Goal: Task Accomplishment & Management: Complete application form

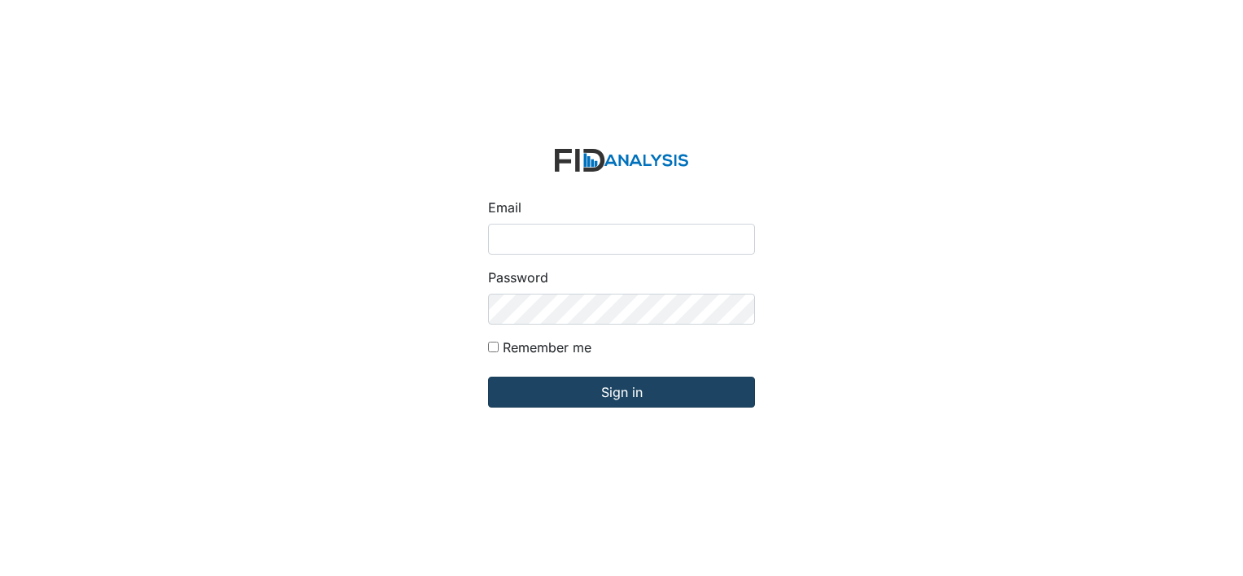
type input "[EMAIL_ADDRESS][DOMAIN_NAME]"
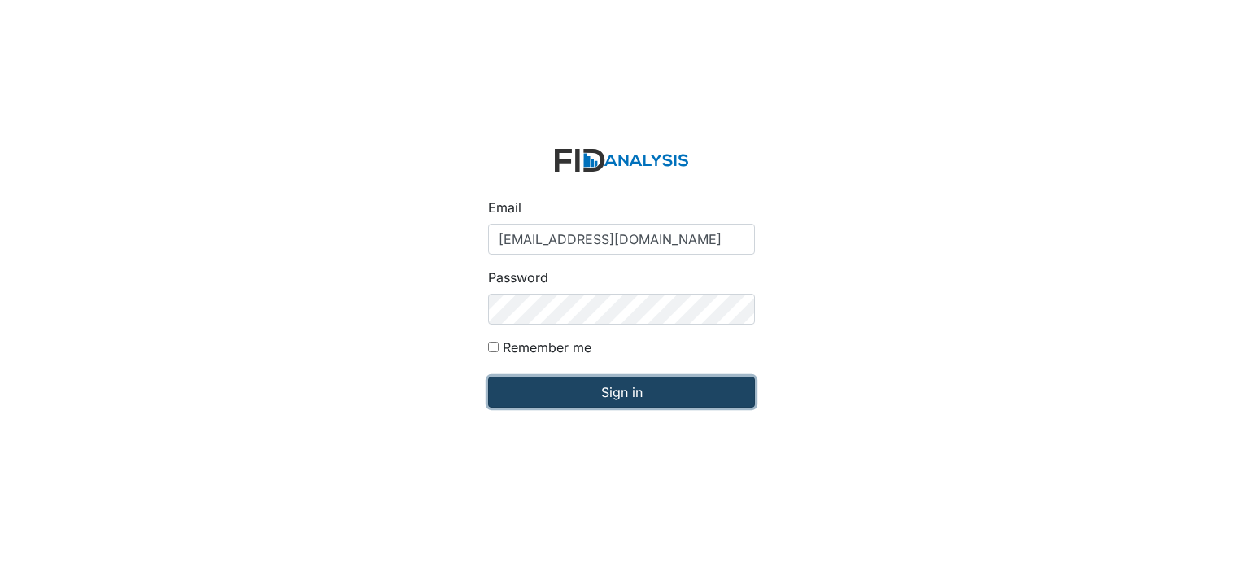
click at [622, 393] on input "Sign in" at bounding box center [621, 392] width 267 height 31
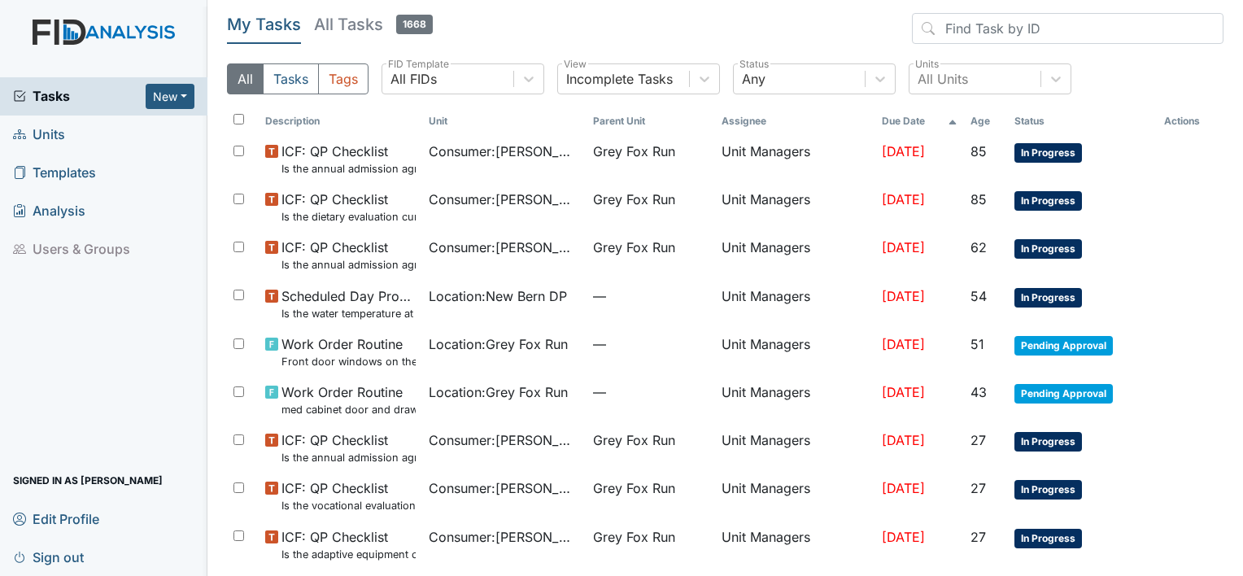
click at [68, 553] on span "Sign out" at bounding box center [48, 556] width 71 height 25
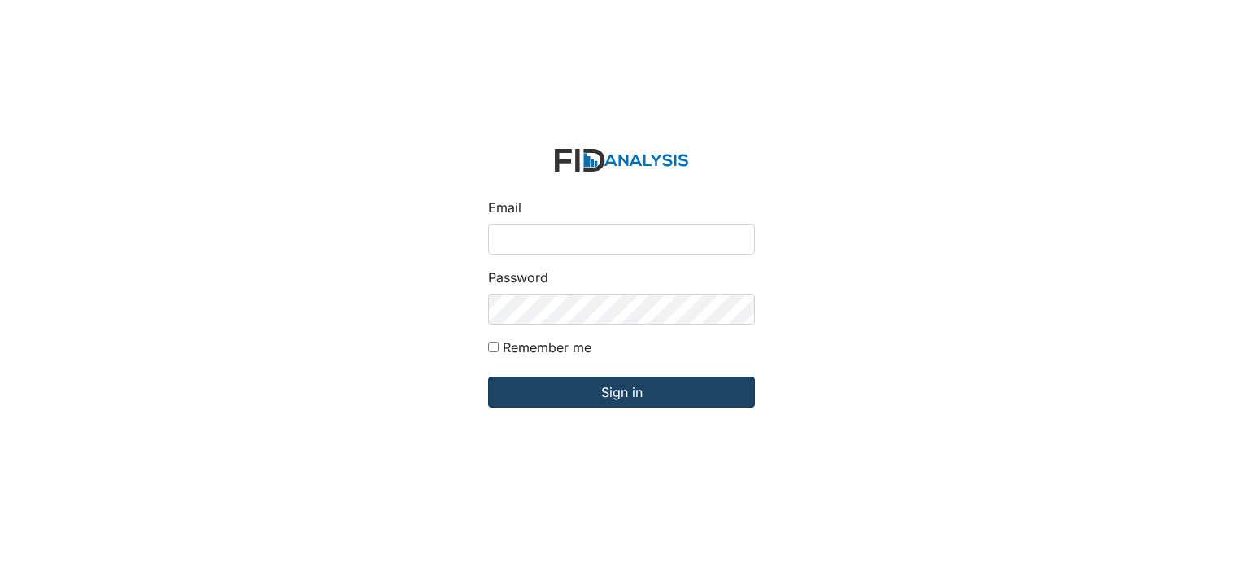
type input "[EMAIL_ADDRESS][DOMAIN_NAME]"
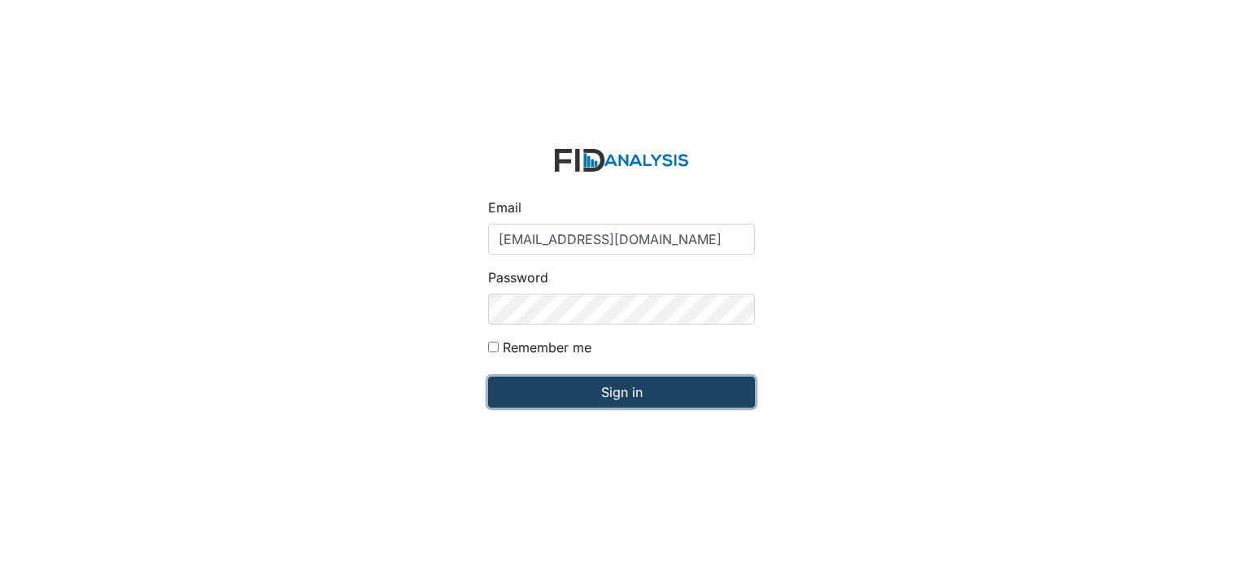
click at [637, 385] on input "Sign in" at bounding box center [621, 392] width 267 height 31
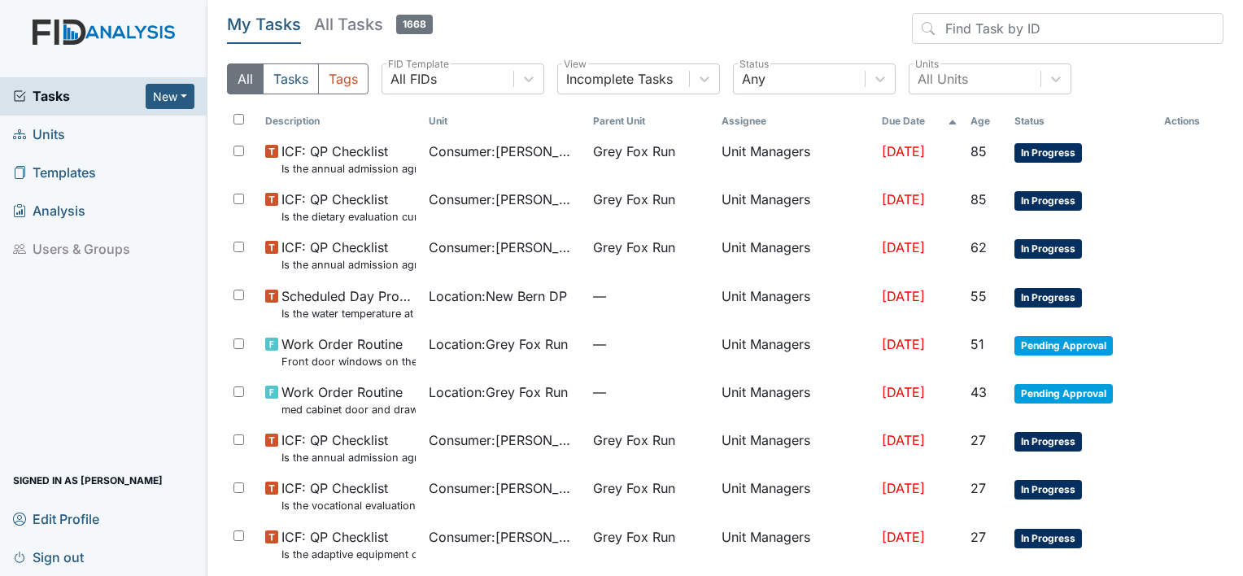
click at [59, 134] on span "Units" at bounding box center [39, 134] width 52 height 25
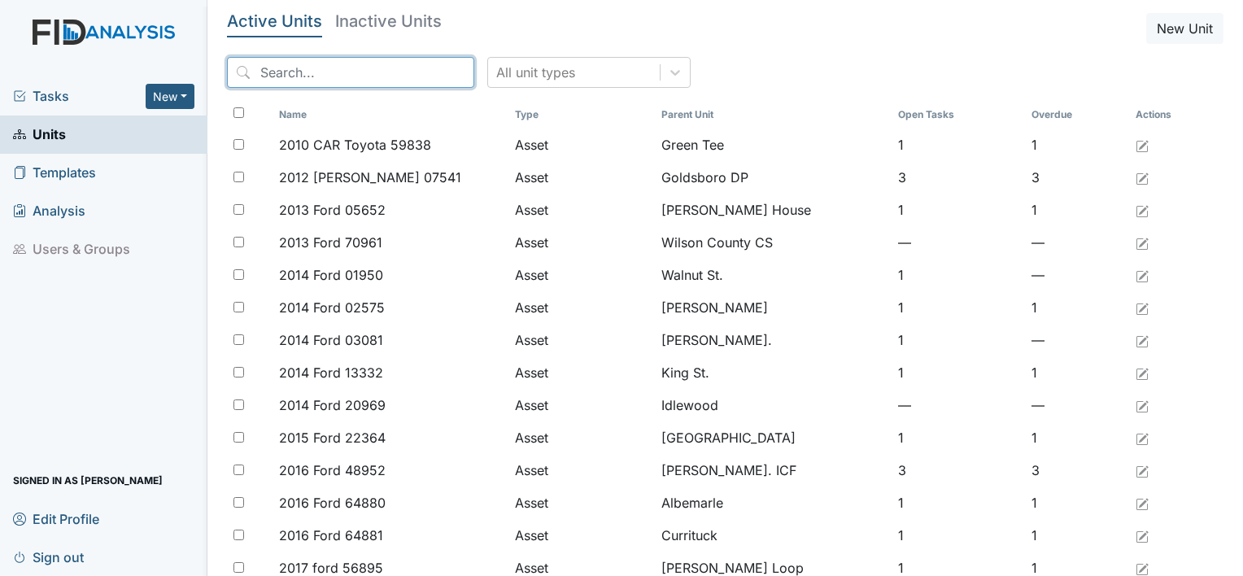
click at [330, 75] on input "search" at bounding box center [350, 72] width 247 height 31
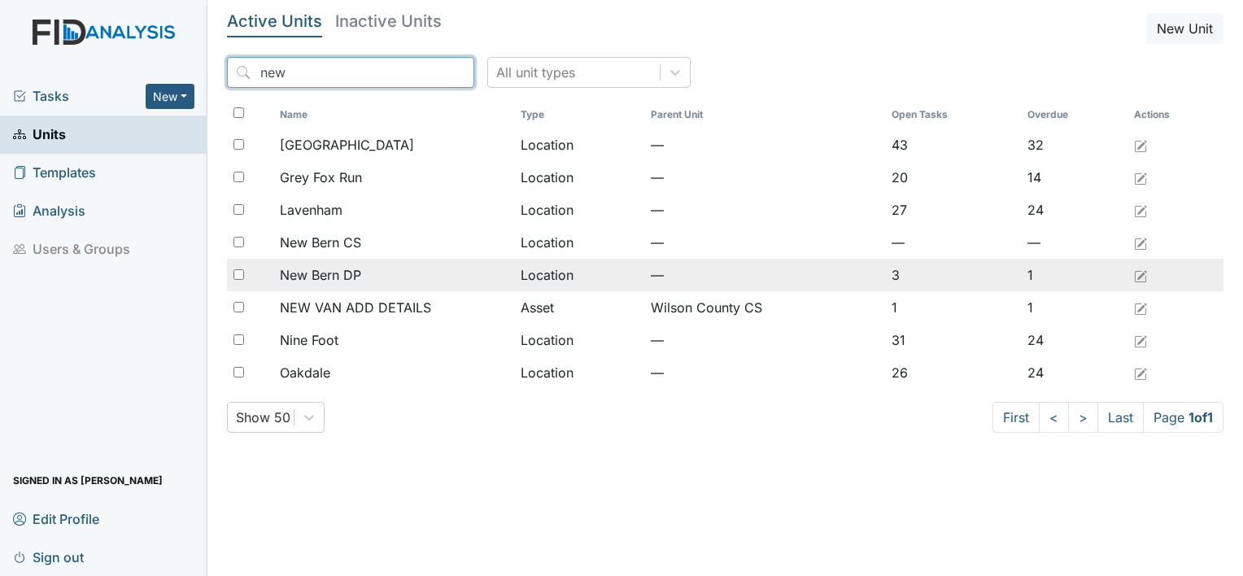
type input "new"
click at [321, 277] on span "New Bern DP" at bounding box center [320, 275] width 81 height 20
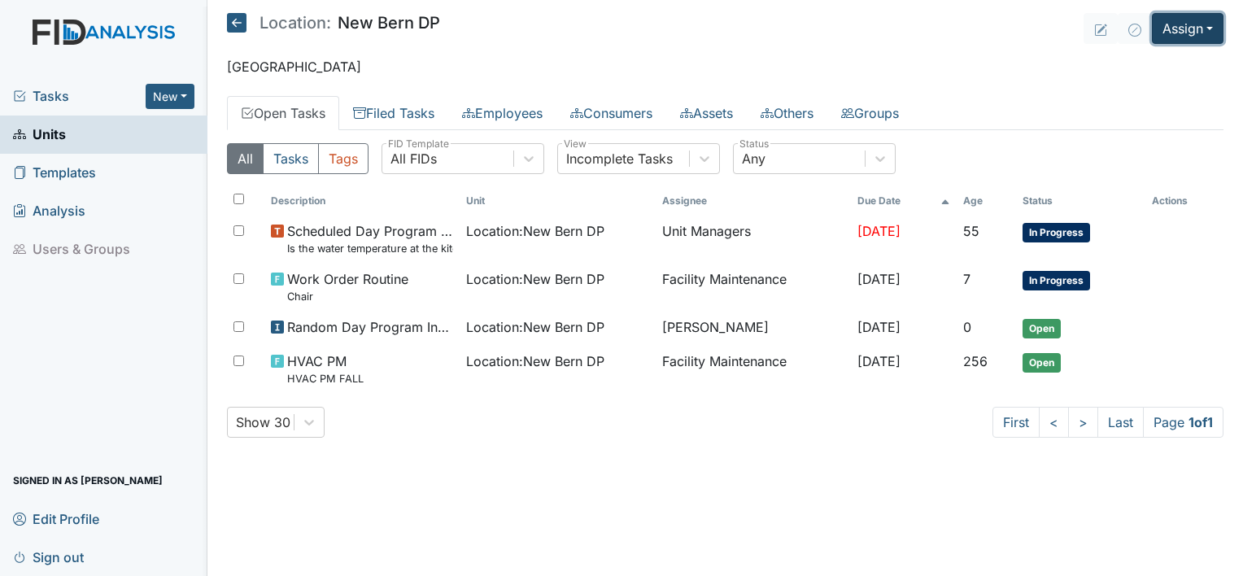
click at [1205, 23] on button "Assign" at bounding box center [1188, 28] width 72 height 31
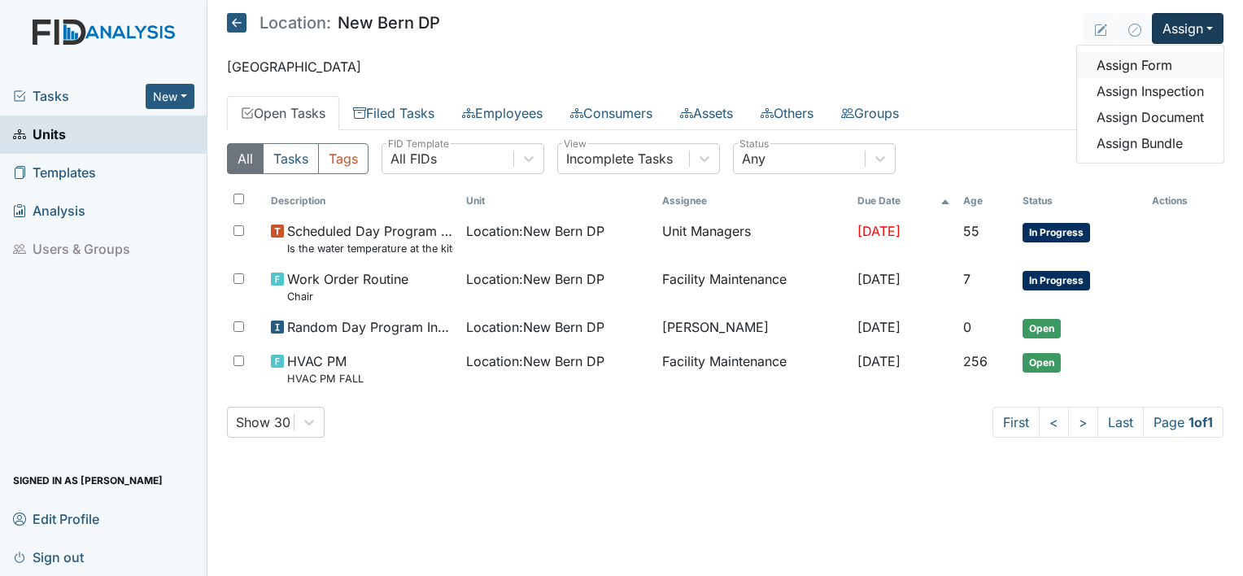
click at [1139, 68] on link "Assign Form" at bounding box center [1150, 65] width 146 height 26
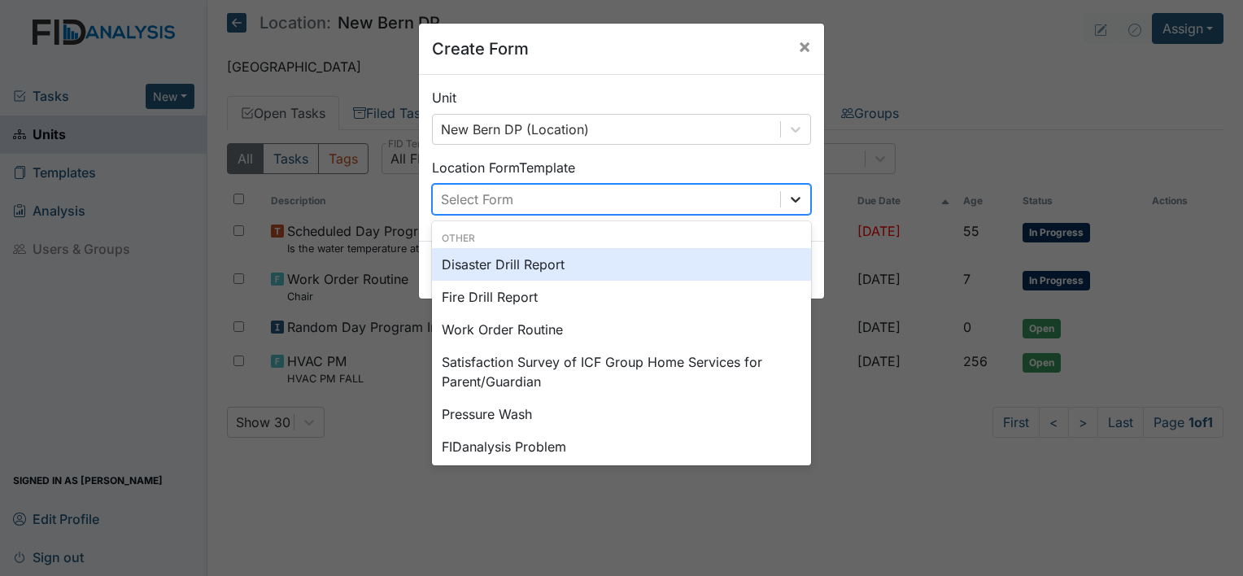
click at [788, 202] on icon at bounding box center [796, 199] width 16 height 16
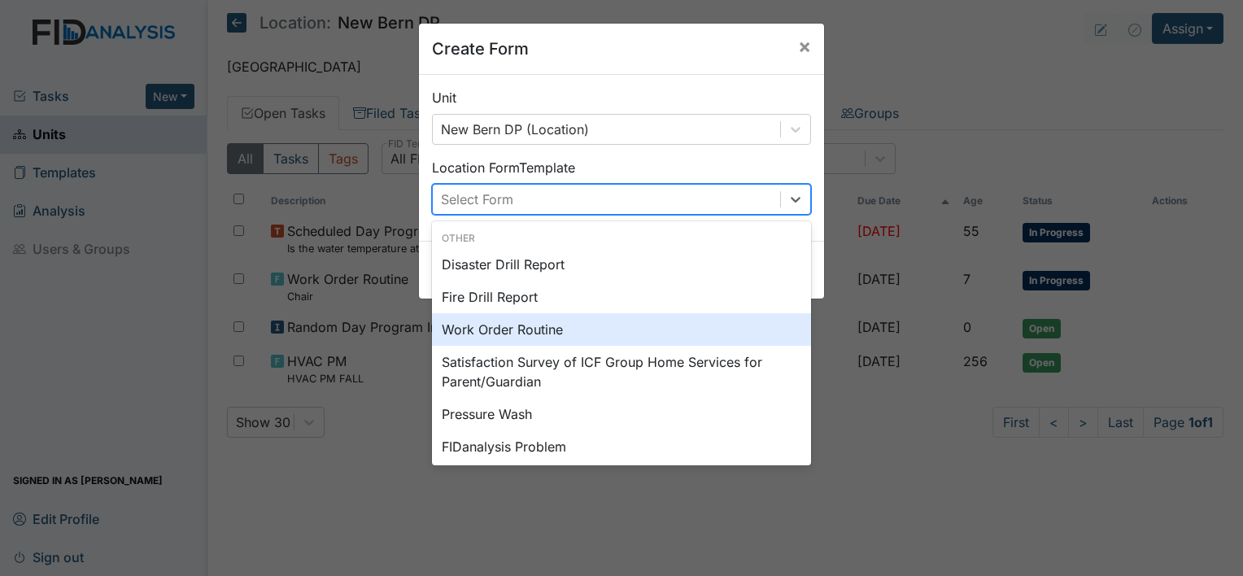
click at [660, 321] on div "Work Order Routine" at bounding box center [621, 329] width 379 height 33
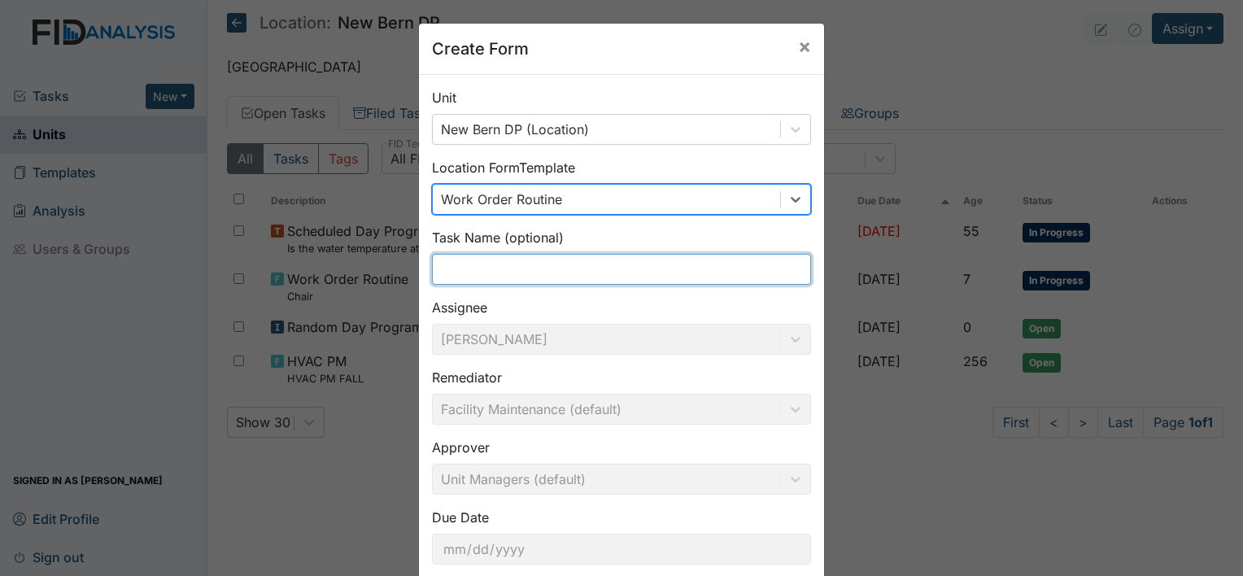
click at [561, 277] on input "text" at bounding box center [621, 269] width 379 height 31
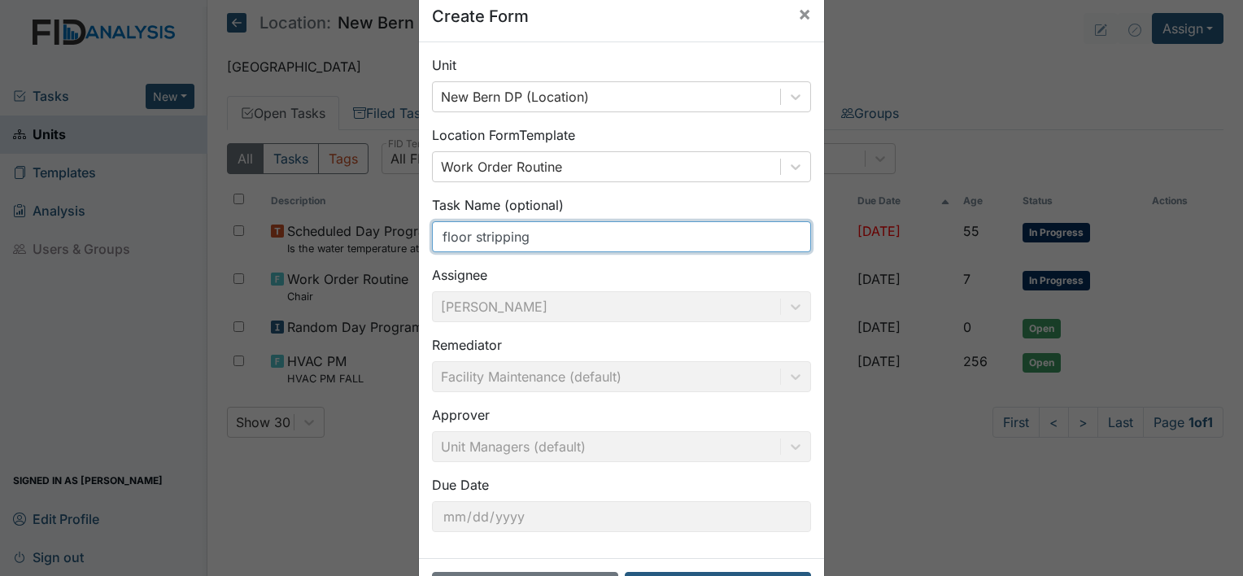
scroll to position [94, 0]
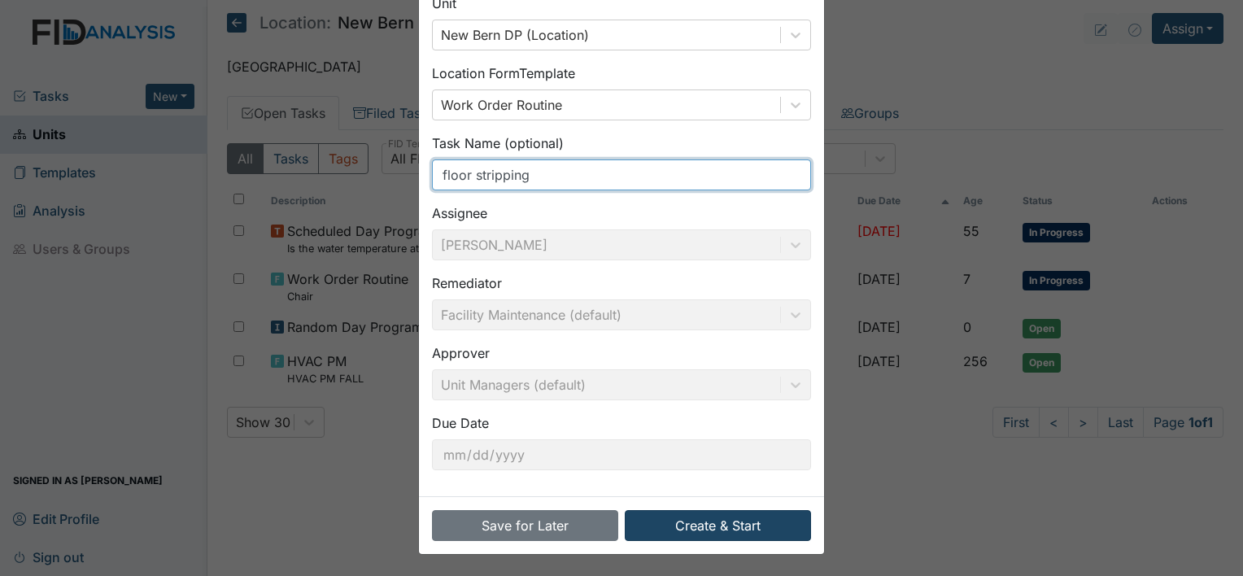
type input "floor stripping"
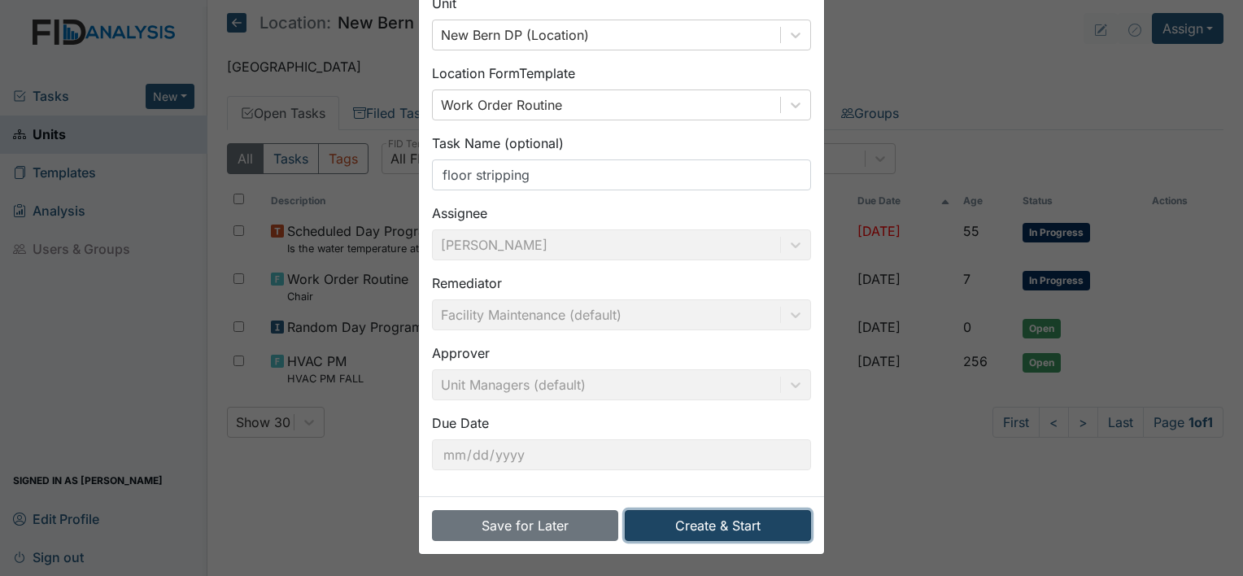
click at [717, 513] on button "Create & Start" at bounding box center [718, 525] width 186 height 31
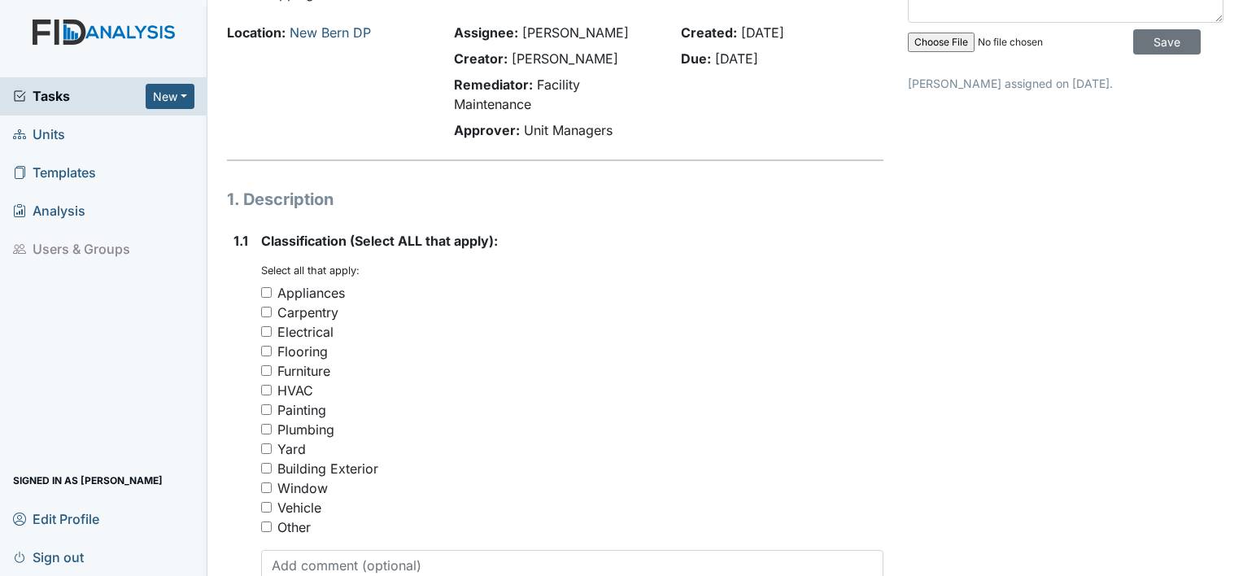
scroll to position [86, 0]
click at [264, 305] on input "Carpentry" at bounding box center [266, 310] width 11 height 11
checkbox input "true"
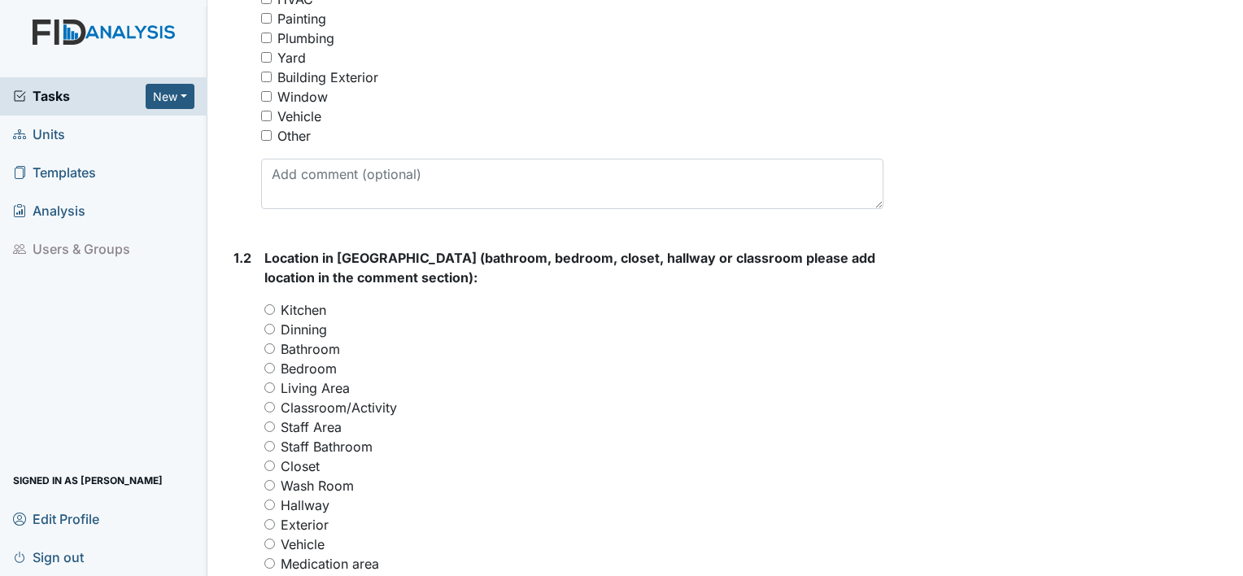
scroll to position [508, 0]
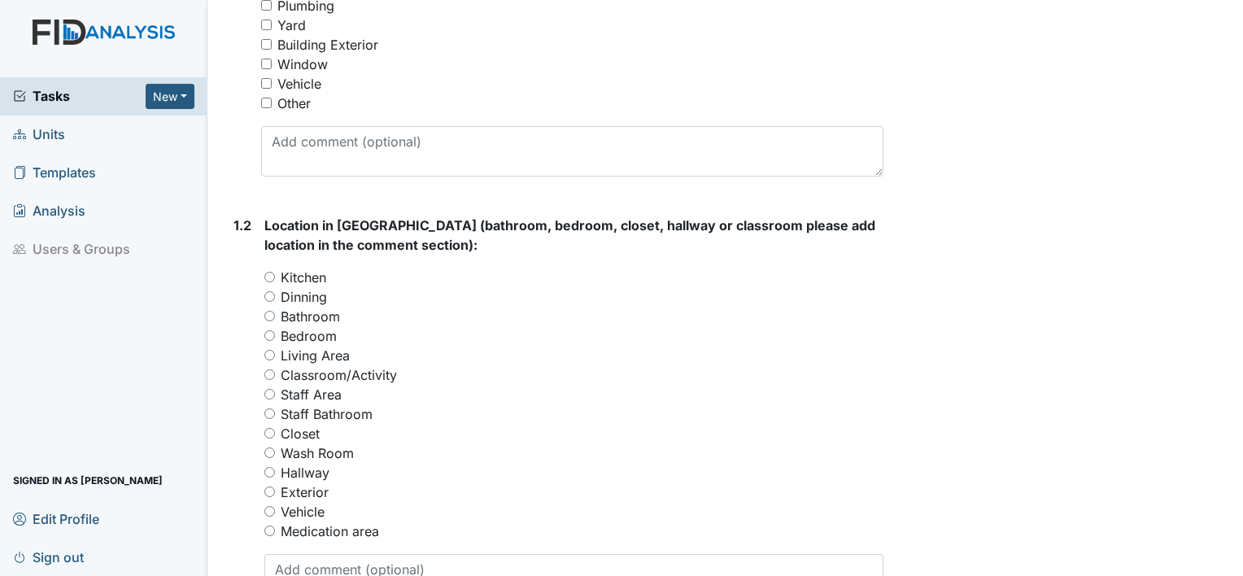
click at [273, 470] on input "Hallway" at bounding box center [269, 472] width 11 height 11
radio input "true"
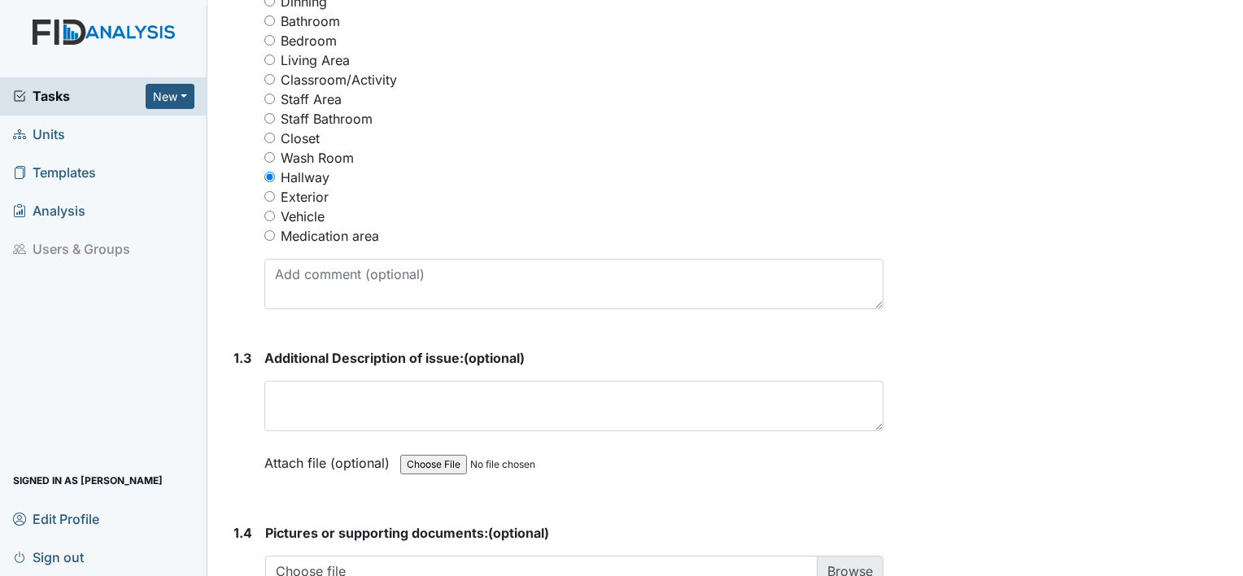
scroll to position [823, 0]
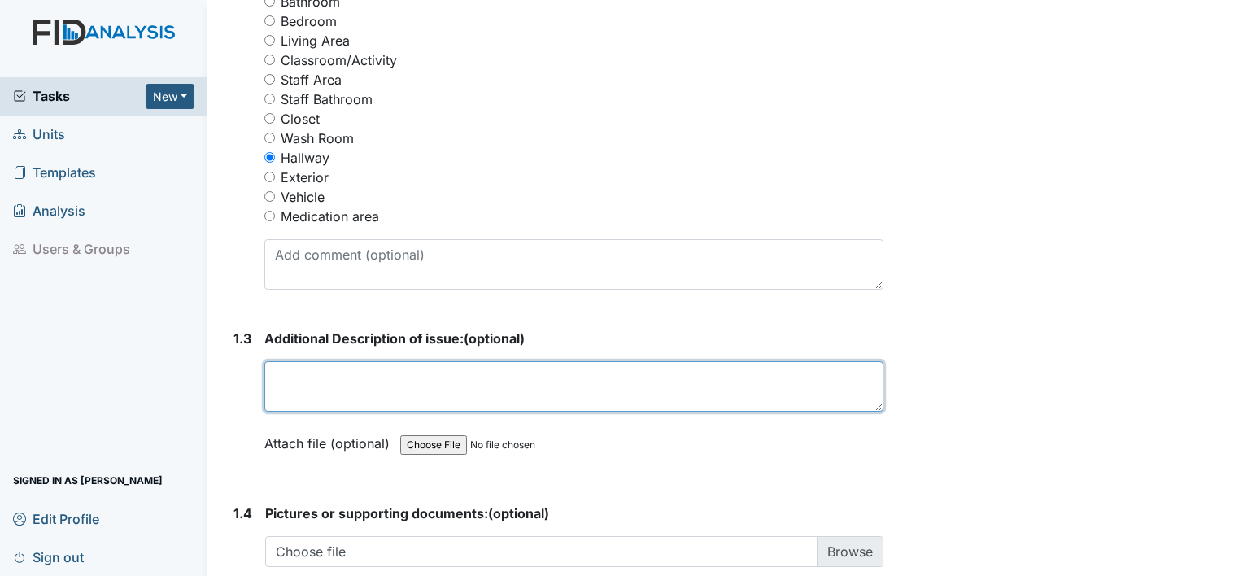
click at [342, 391] on textarea at bounding box center [573, 386] width 619 height 50
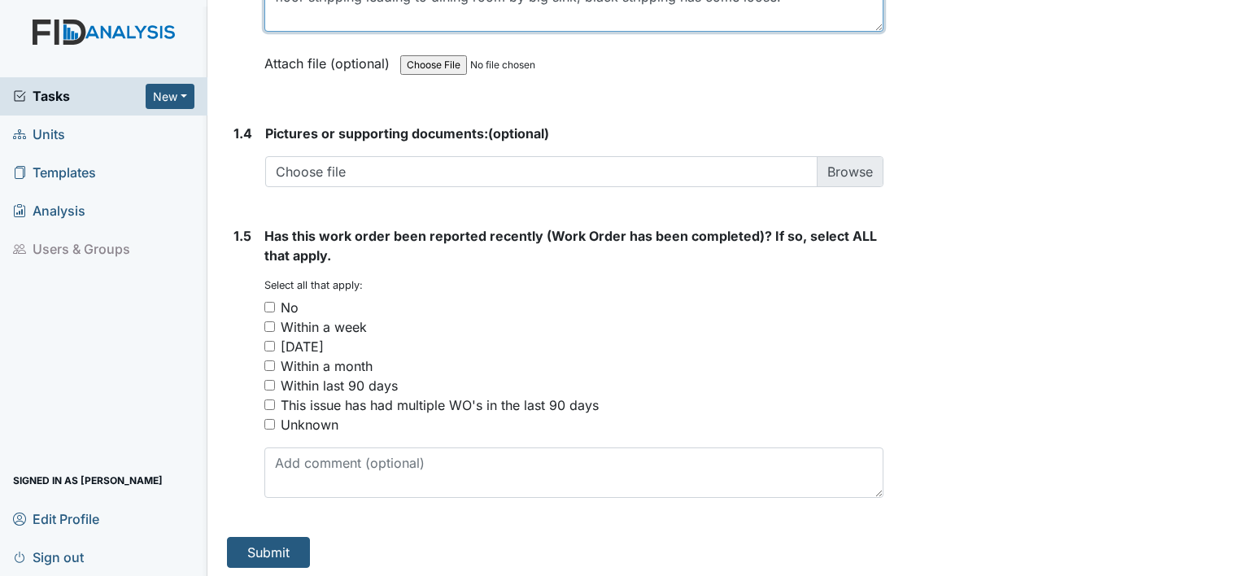
scroll to position [1206, 0]
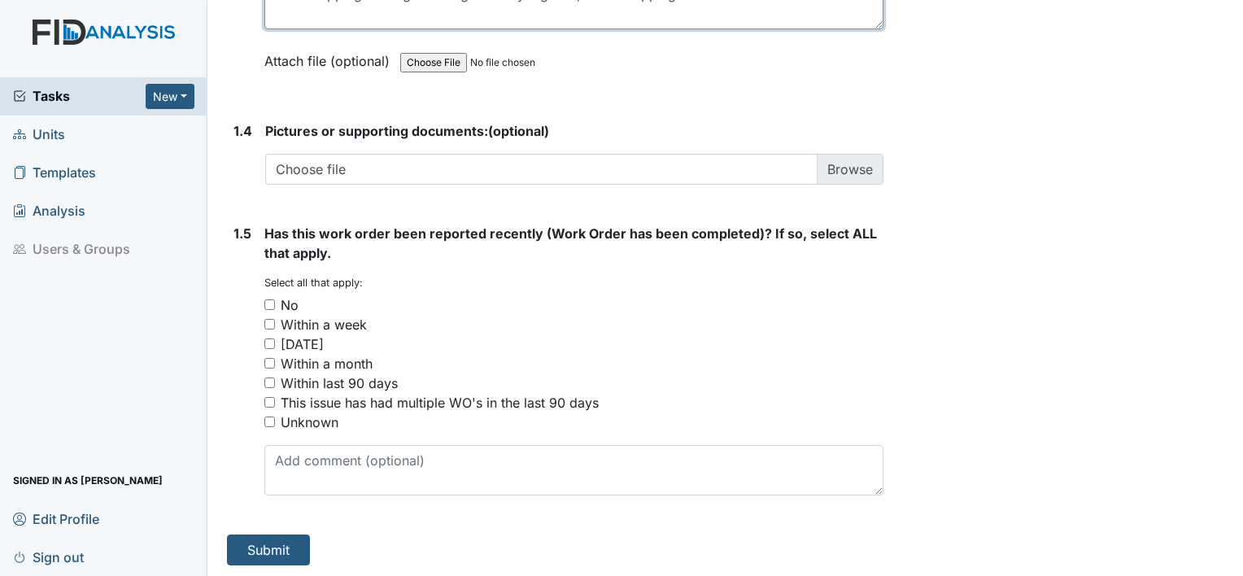
type textarea "floor stripping leading to dining room by big sink, black stripping has come lo…"
click at [268, 302] on input "No" at bounding box center [269, 304] width 11 height 11
checkbox input "true"
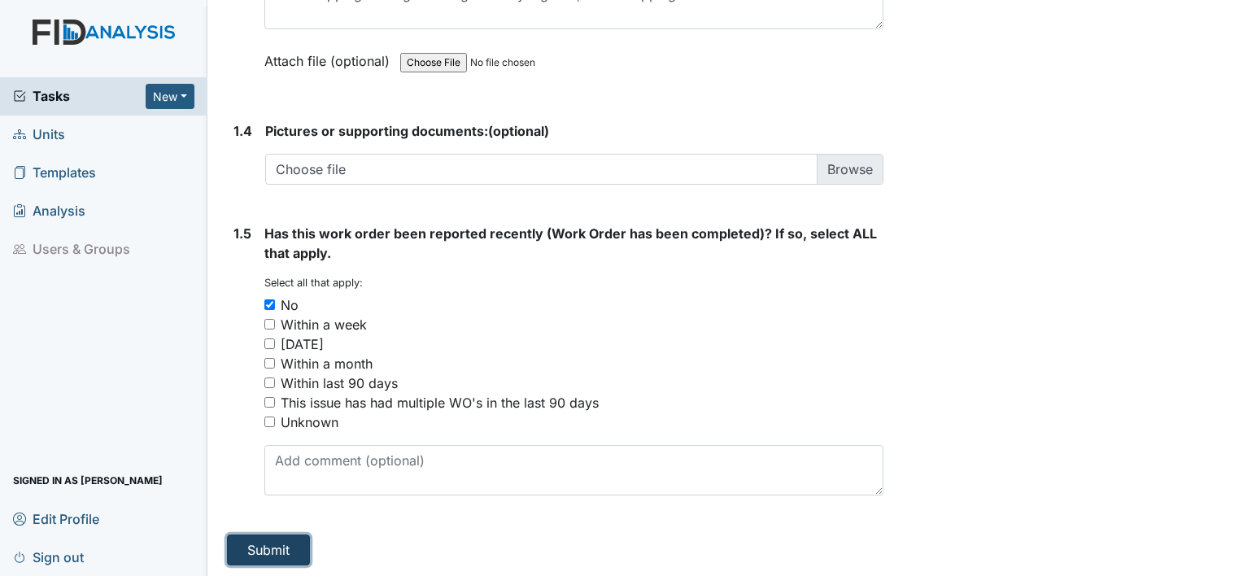
click at [266, 553] on button "Submit" at bounding box center [268, 550] width 83 height 31
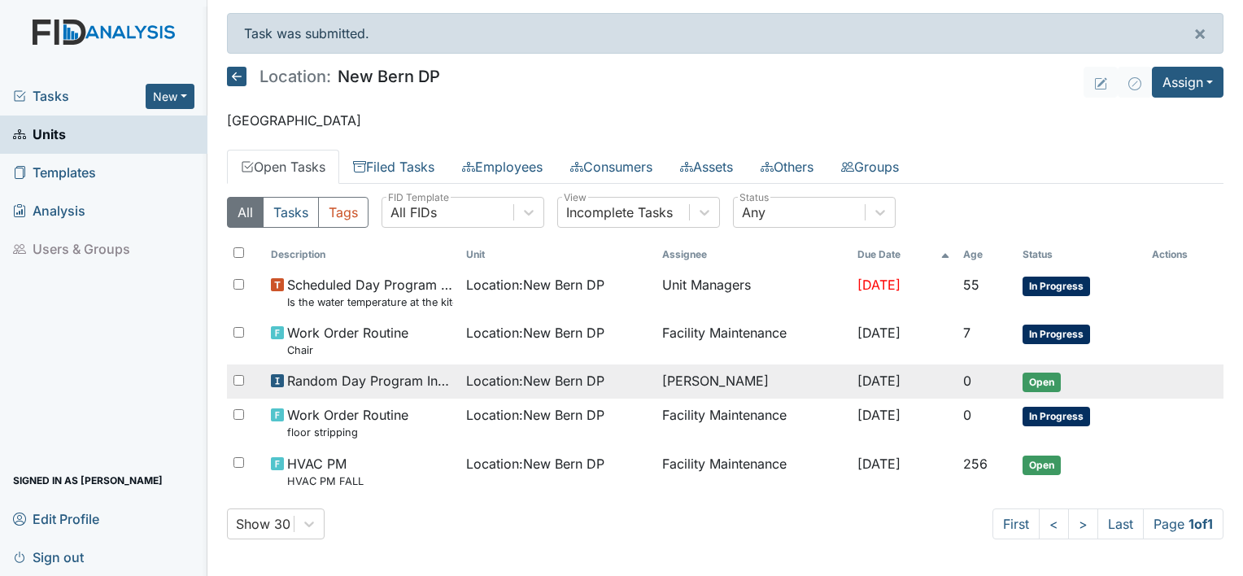
click at [1041, 384] on span "Open" at bounding box center [1042, 383] width 38 height 20
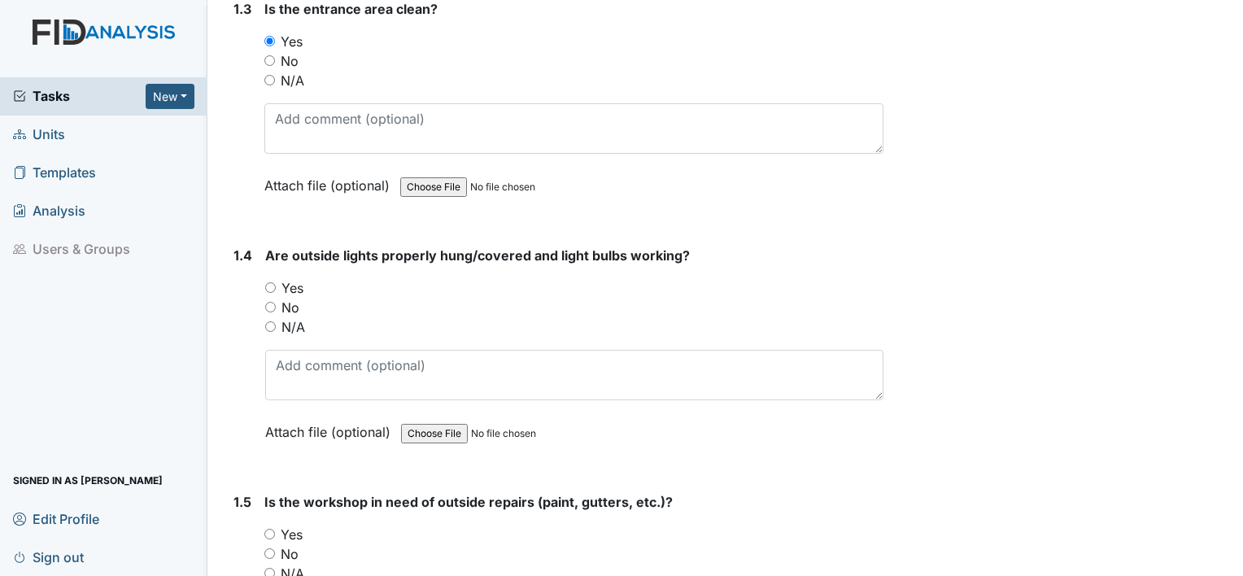
scroll to position [759, 0]
click at [267, 282] on input "Yes" at bounding box center [270, 286] width 11 height 11
radio input "true"
click at [269, 550] on input "No" at bounding box center [269, 552] width 11 height 11
radio input "true"
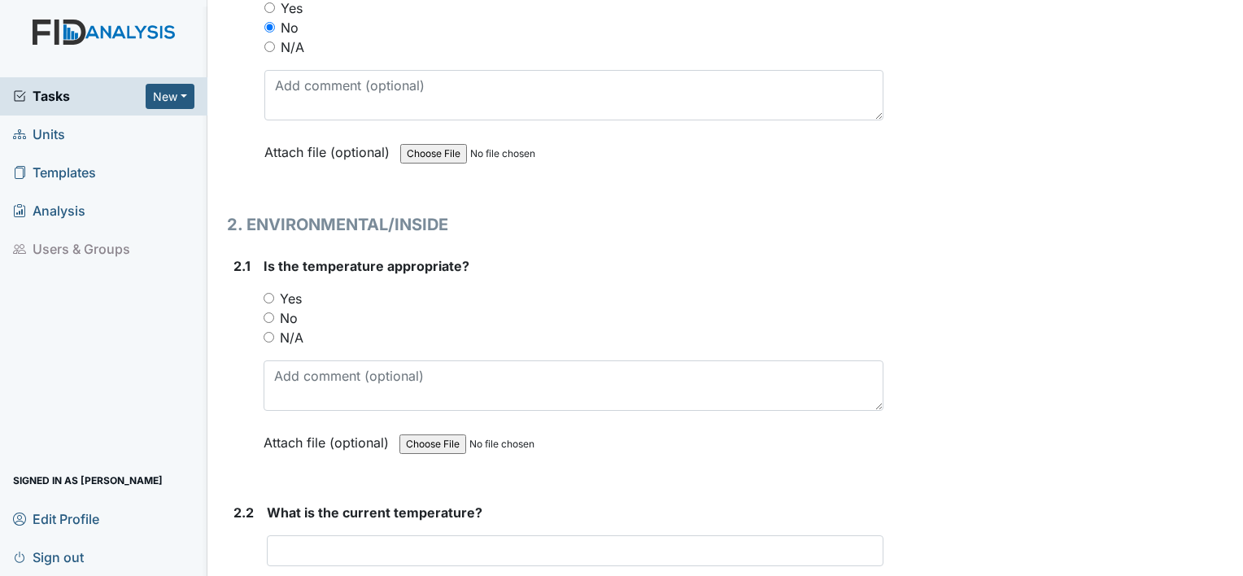
scroll to position [1290, 0]
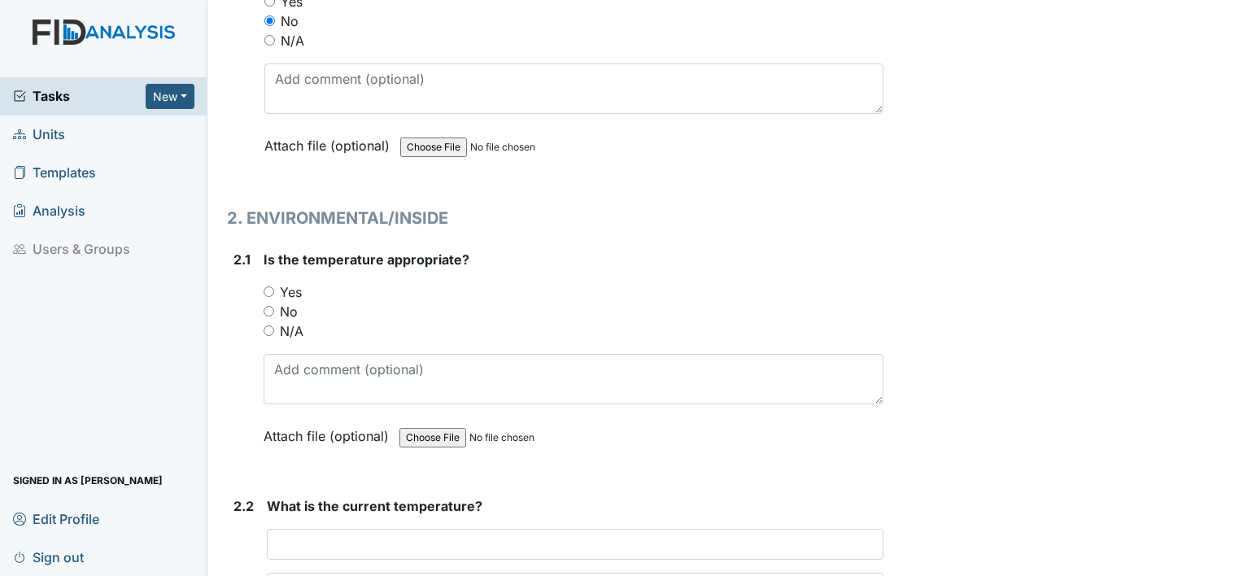
click at [266, 286] on input "Yes" at bounding box center [269, 291] width 11 height 11
radio input "true"
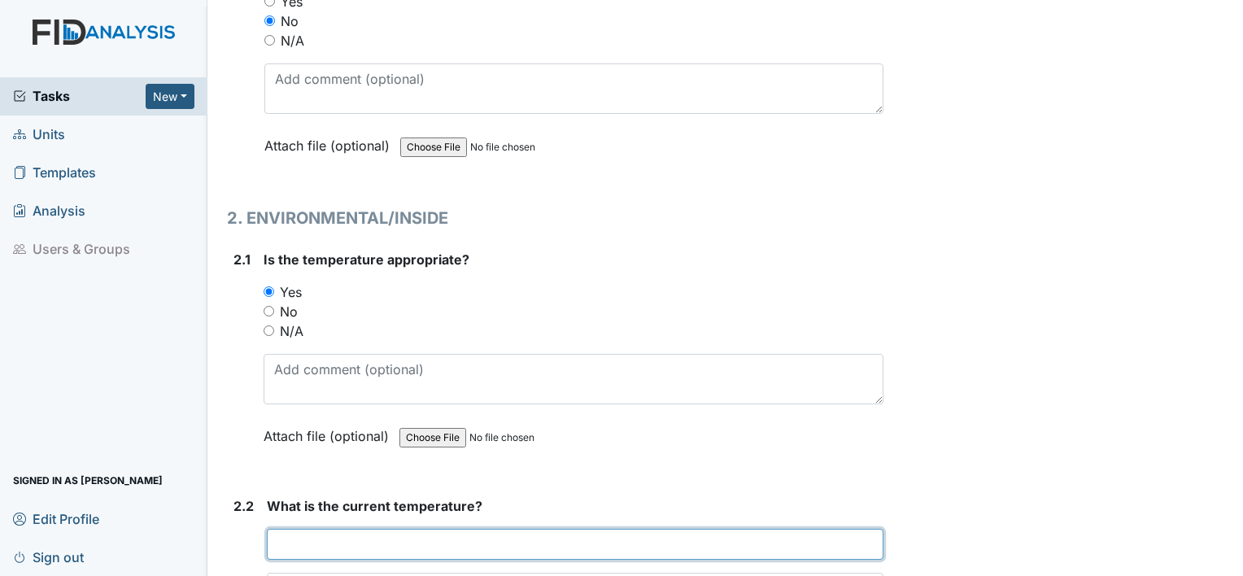
click at [473, 538] on input "text" at bounding box center [575, 544] width 617 height 31
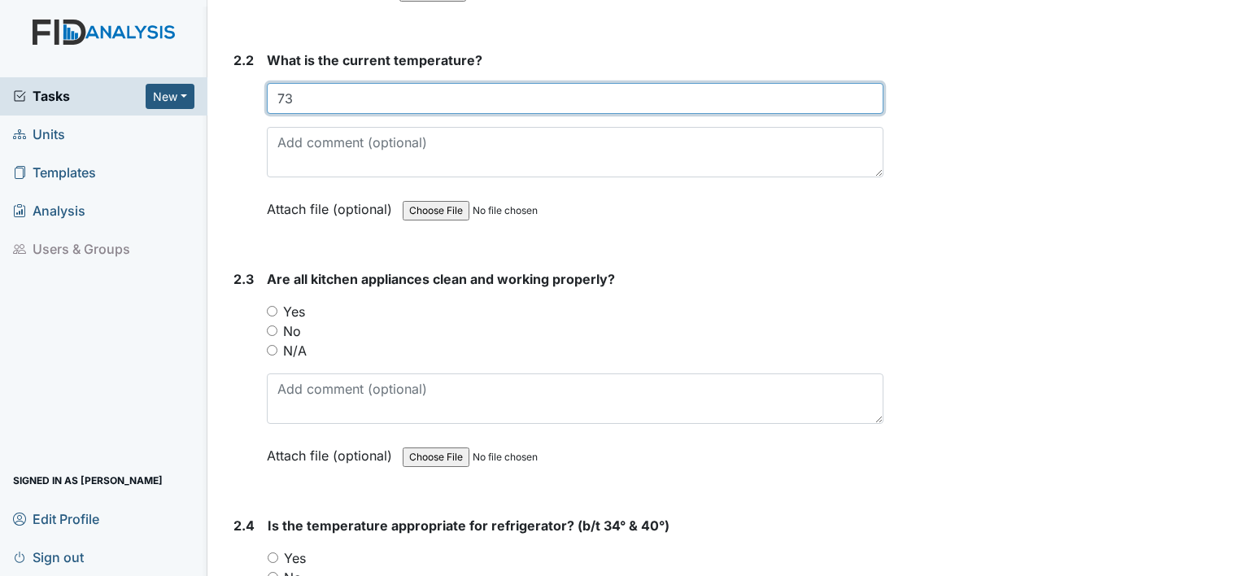
scroll to position [1744, 0]
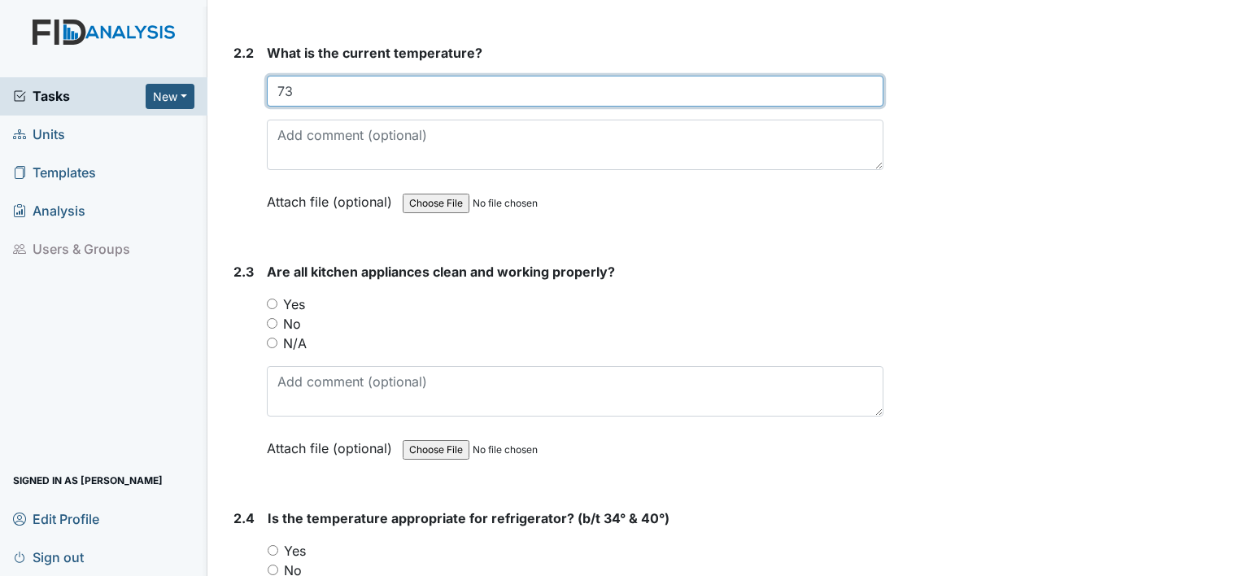
type input "73"
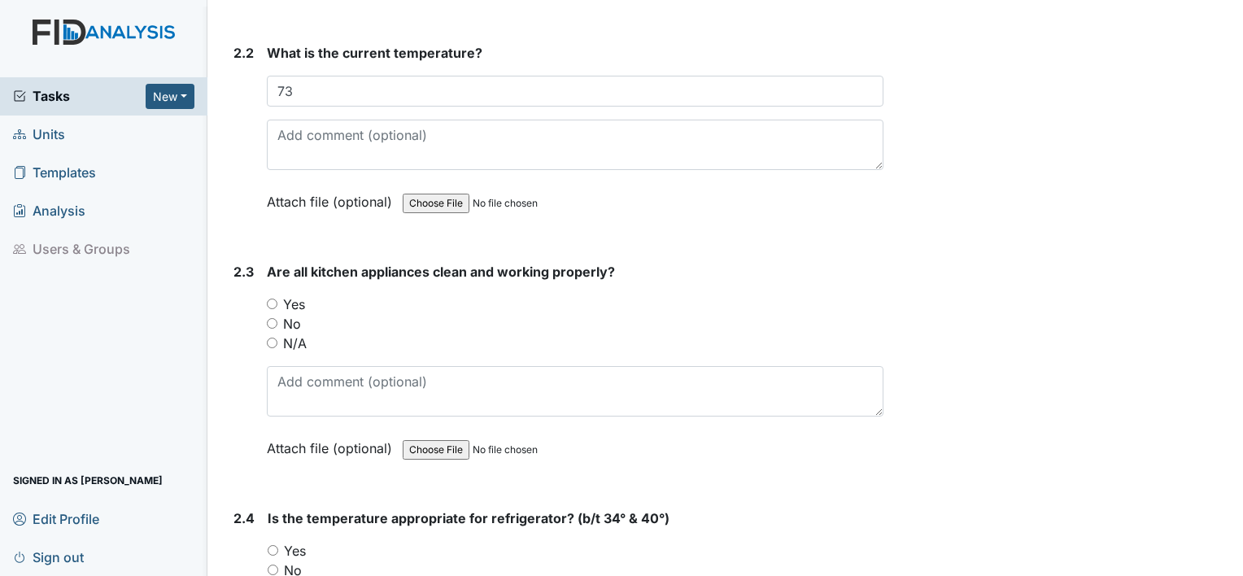
click at [268, 299] on input "Yes" at bounding box center [272, 304] width 11 height 11
radio input "true"
click at [273, 545] on input "Yes" at bounding box center [273, 550] width 11 height 11
radio input "true"
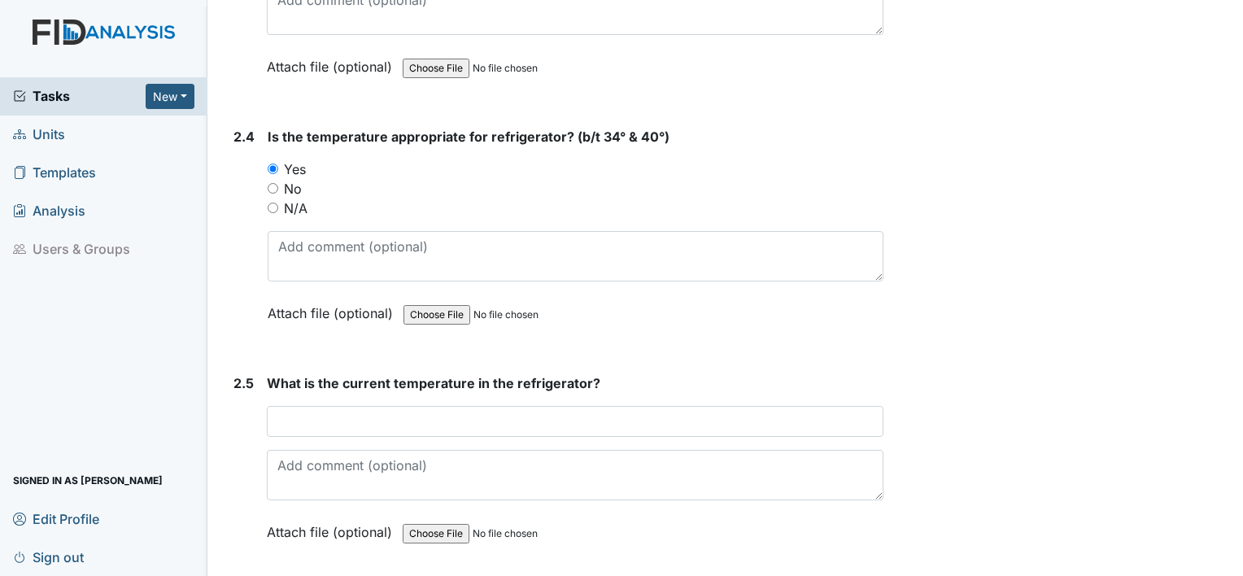
scroll to position [2128, 0]
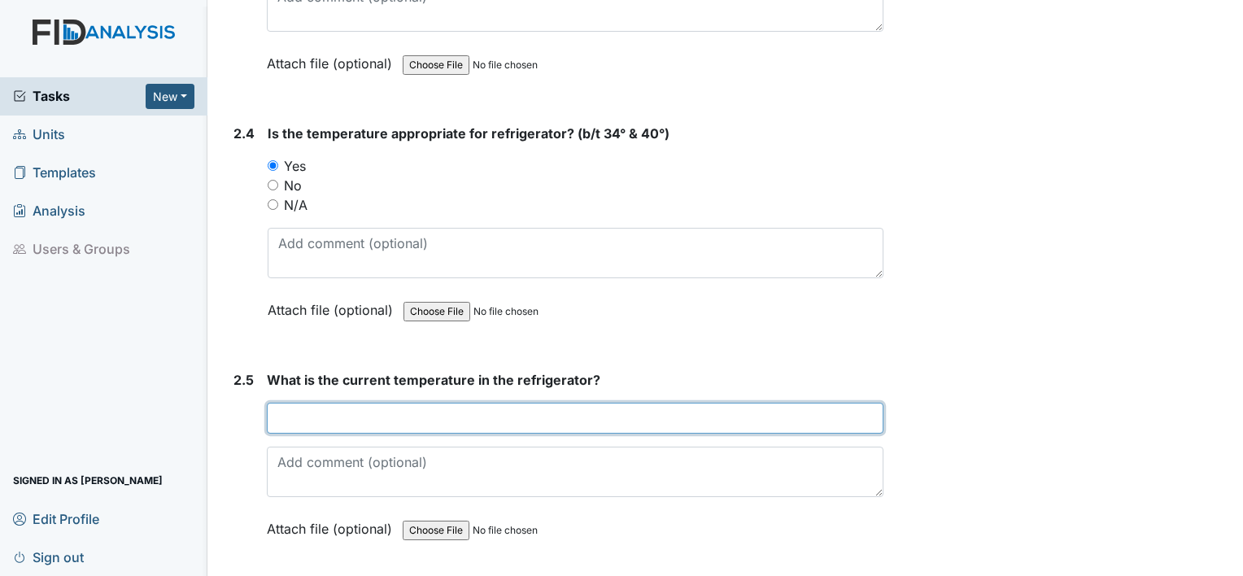
click at [307, 404] on input "text" at bounding box center [575, 418] width 617 height 31
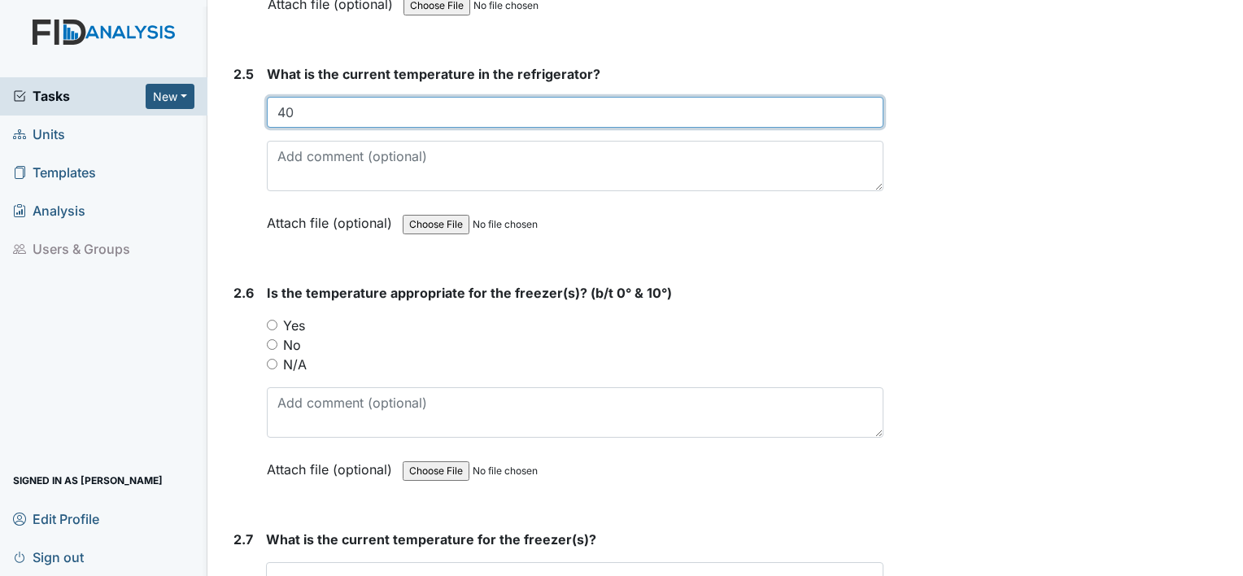
scroll to position [2465, 0]
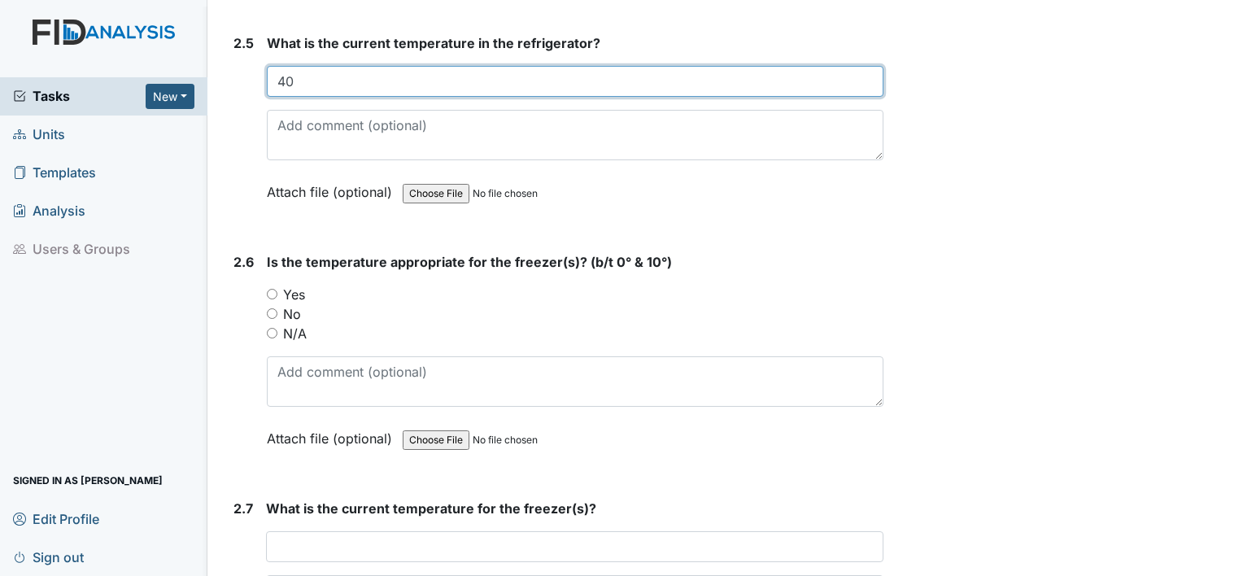
type input "40"
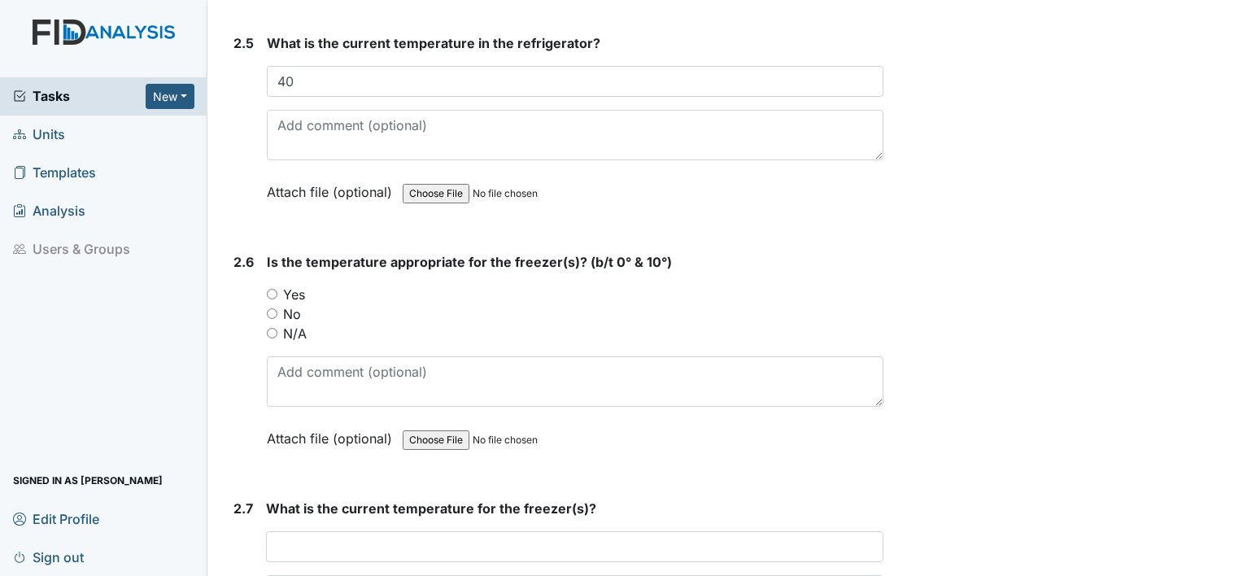
click at [271, 289] on input "Yes" at bounding box center [272, 294] width 11 height 11
radio input "true"
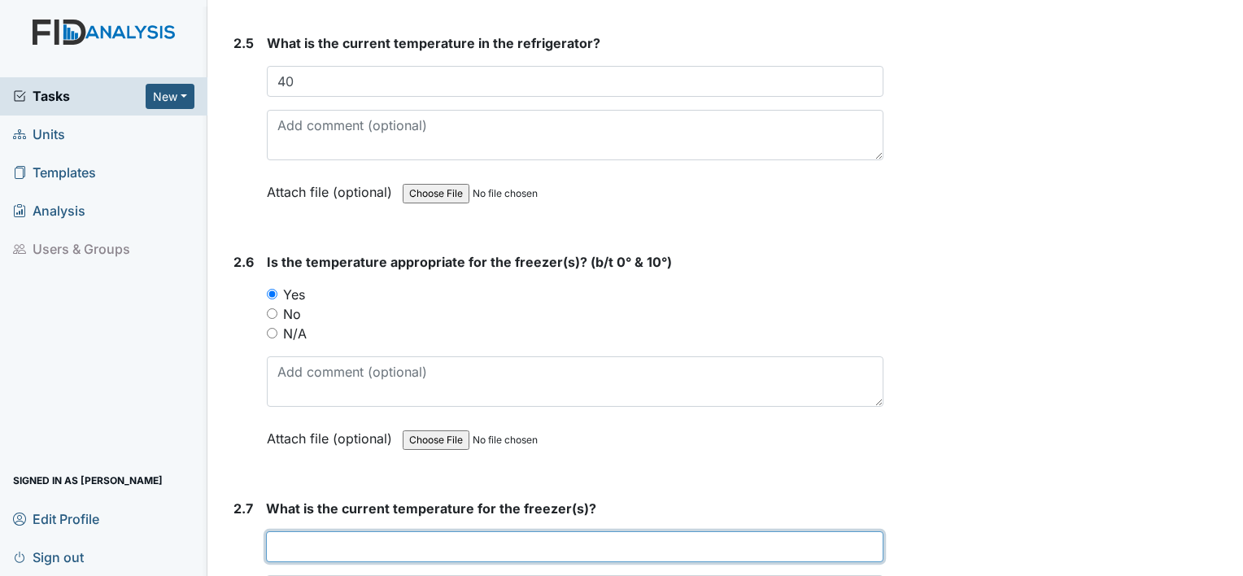
click at [335, 534] on input "text" at bounding box center [575, 546] width 618 height 31
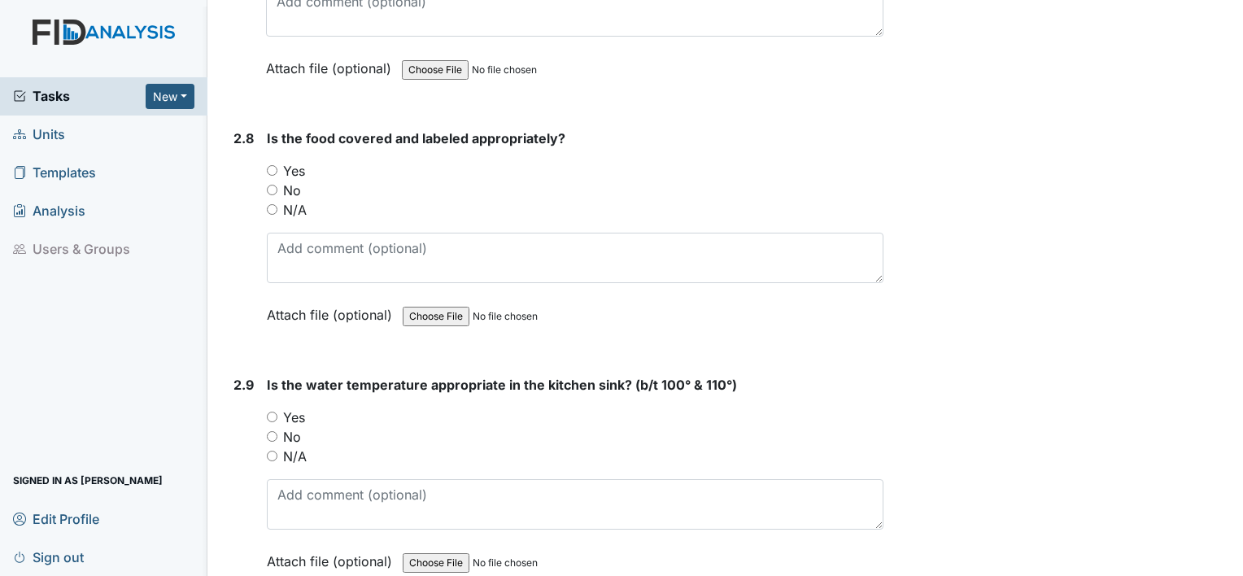
scroll to position [3060, 0]
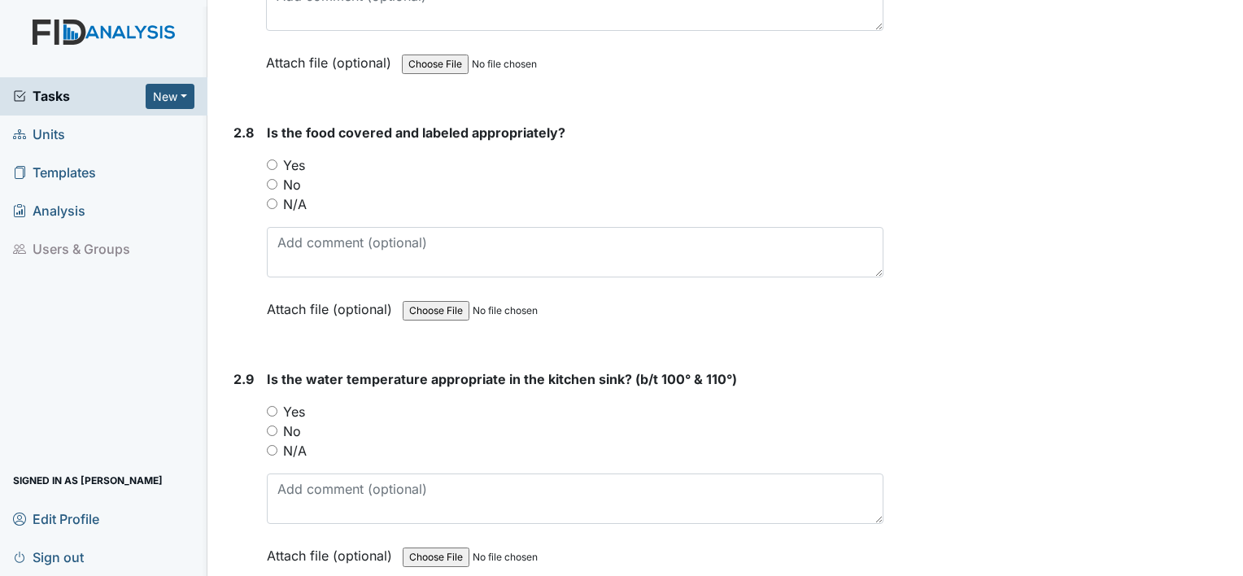
type input "0"
click at [273, 159] on input "Yes" at bounding box center [272, 164] width 11 height 11
radio input "true"
click at [272, 445] on input "N/A" at bounding box center [272, 450] width 11 height 11
radio input "true"
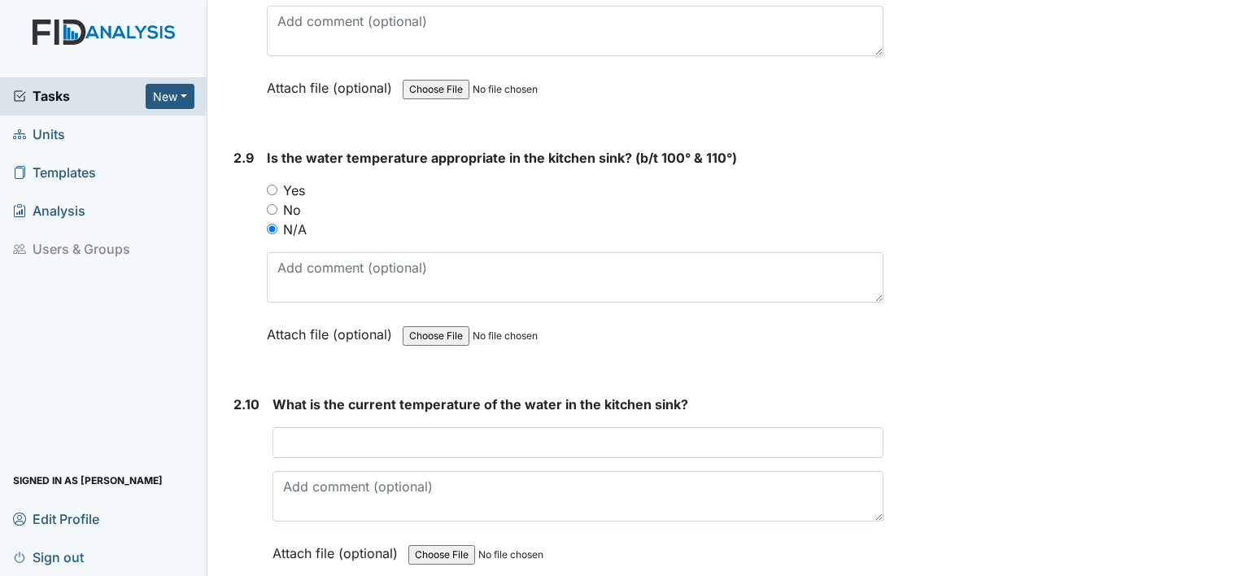
scroll to position [3319, 0]
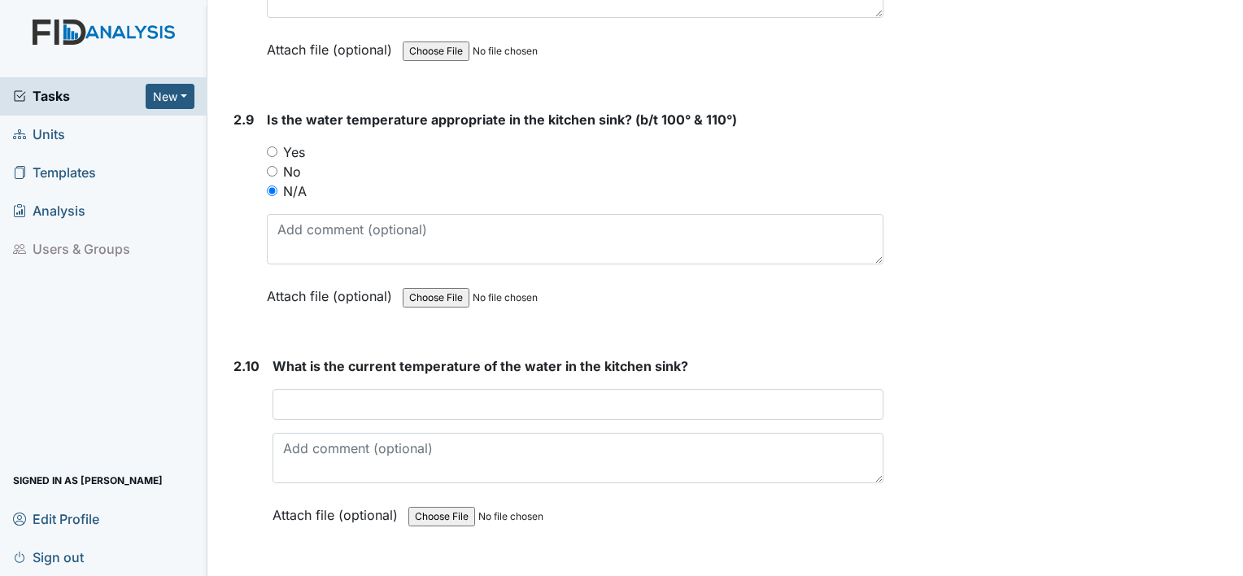
click at [271, 146] on input "Yes" at bounding box center [272, 151] width 11 height 11
radio input "true"
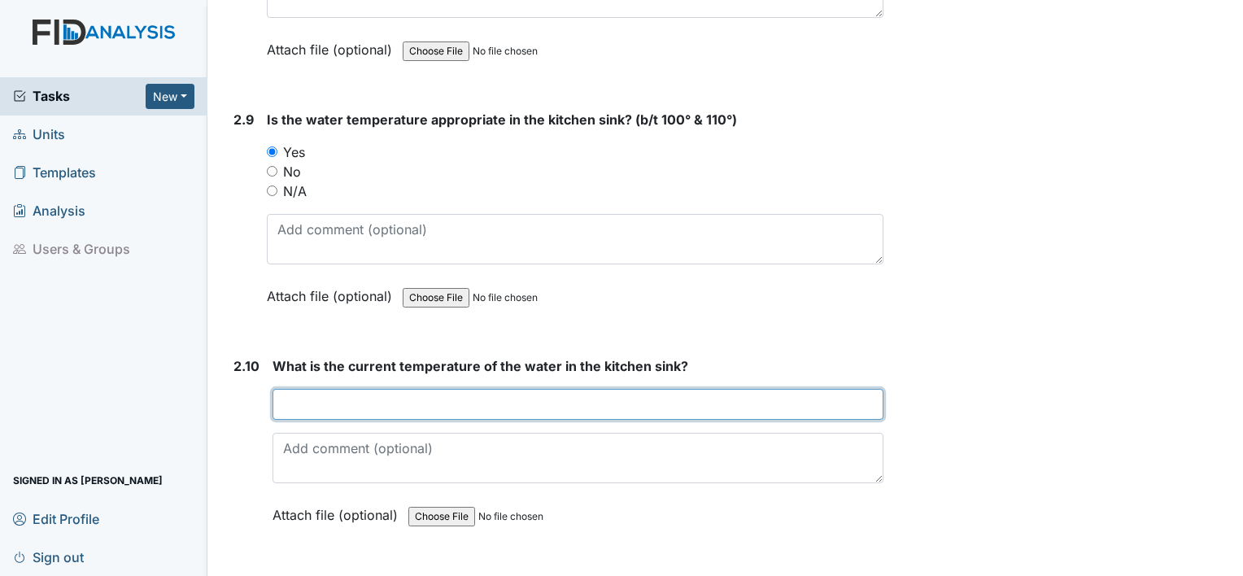
click at [323, 404] on input "text" at bounding box center [578, 404] width 611 height 31
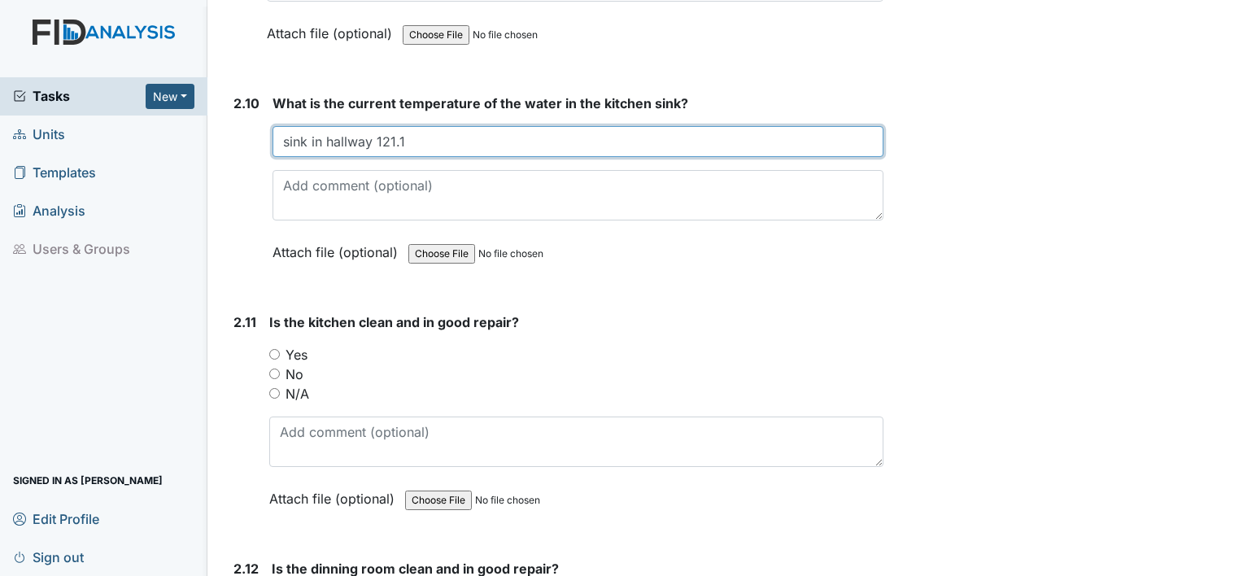
scroll to position [3586, 0]
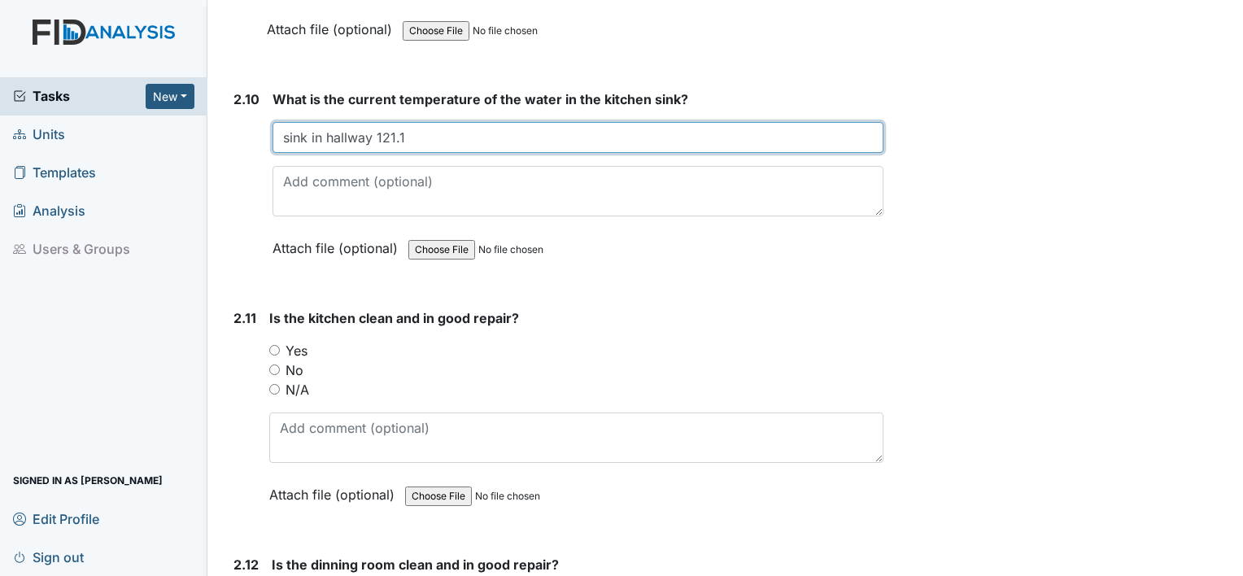
type input "sink in hallway 121.1"
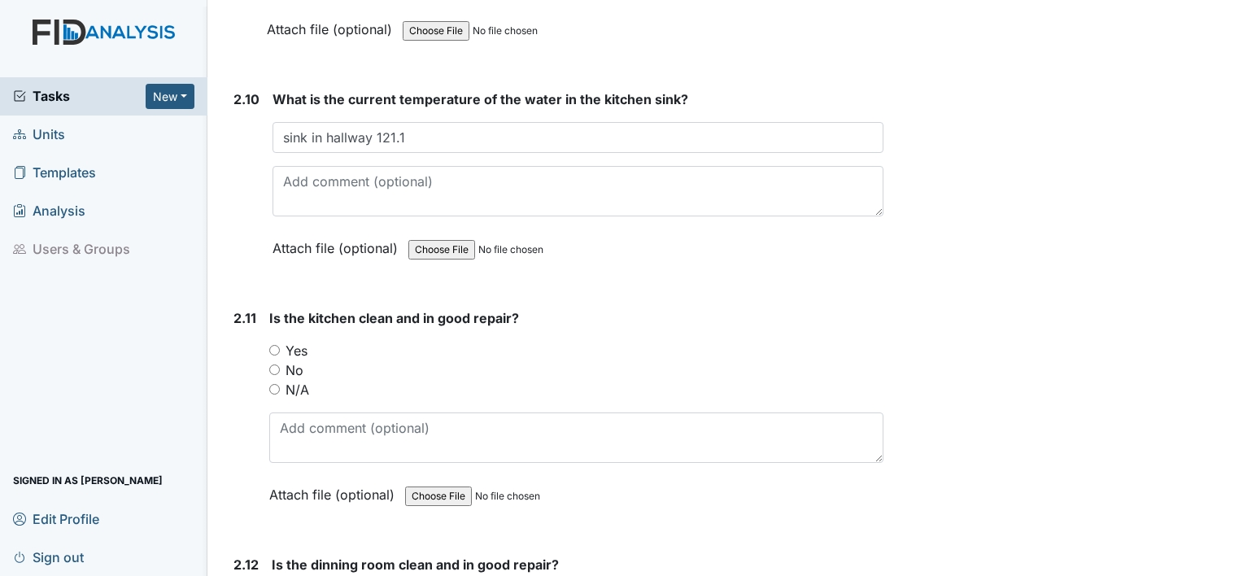
click at [273, 384] on input "N/A" at bounding box center [274, 389] width 11 height 11
radio input "true"
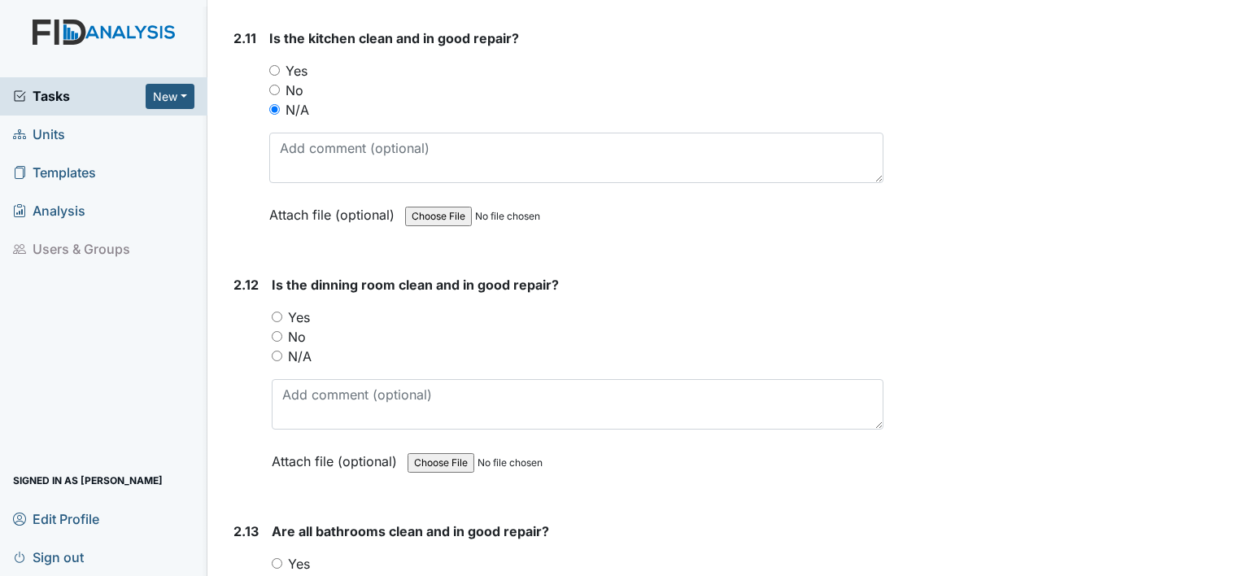
scroll to position [3869, 0]
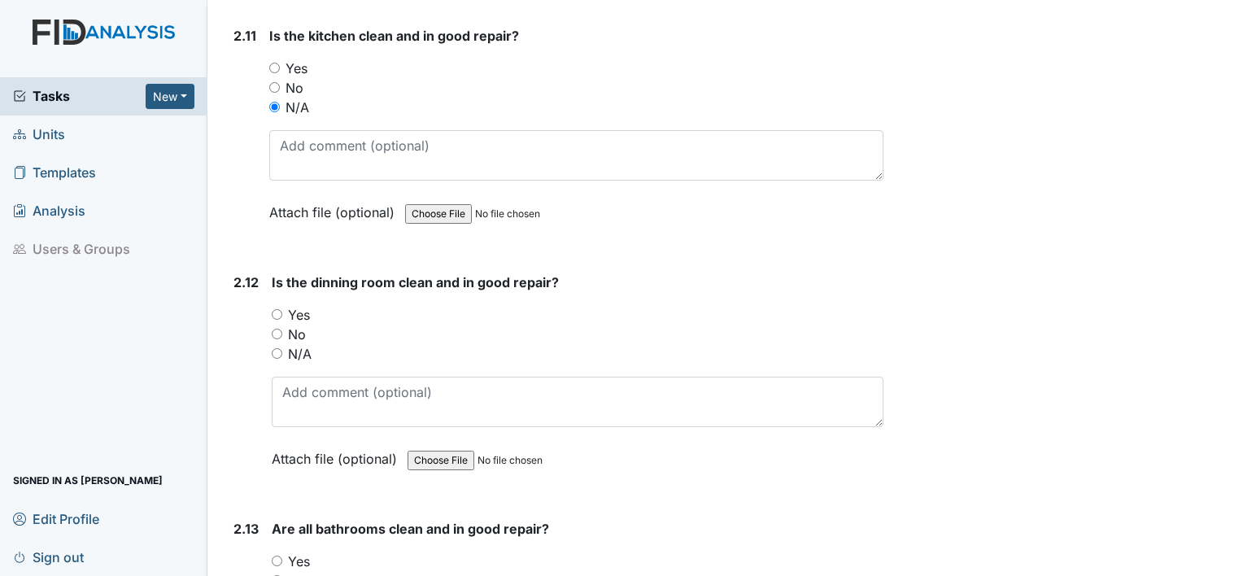
click at [277, 305] on div "Yes" at bounding box center [578, 315] width 612 height 20
click at [273, 309] on input "Yes" at bounding box center [277, 314] width 11 height 11
radio input "true"
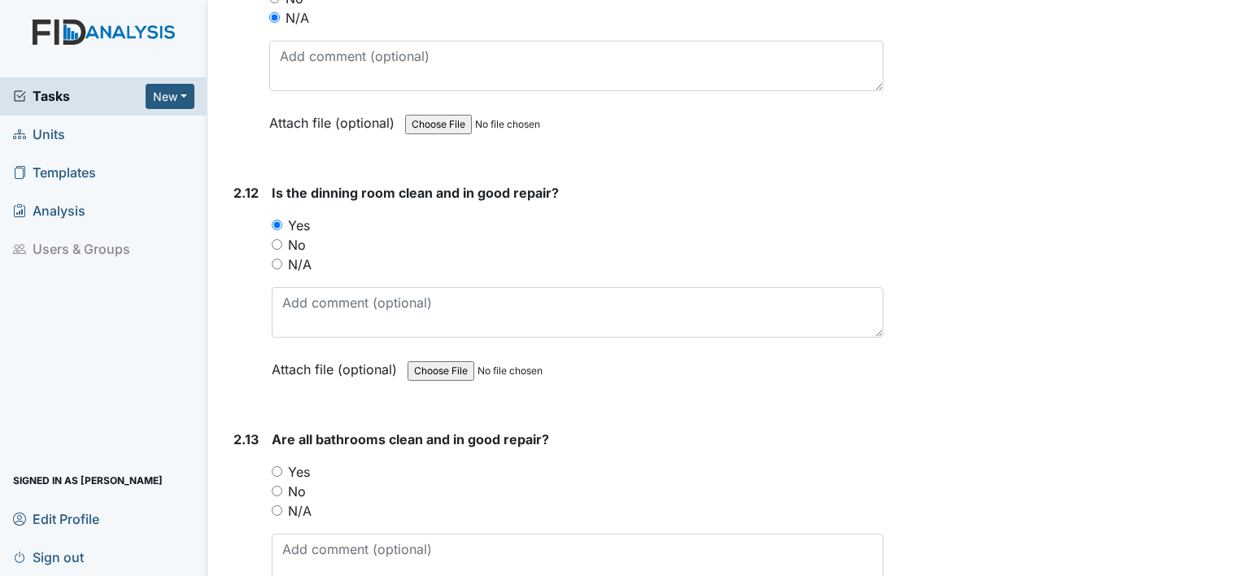
scroll to position [3962, 0]
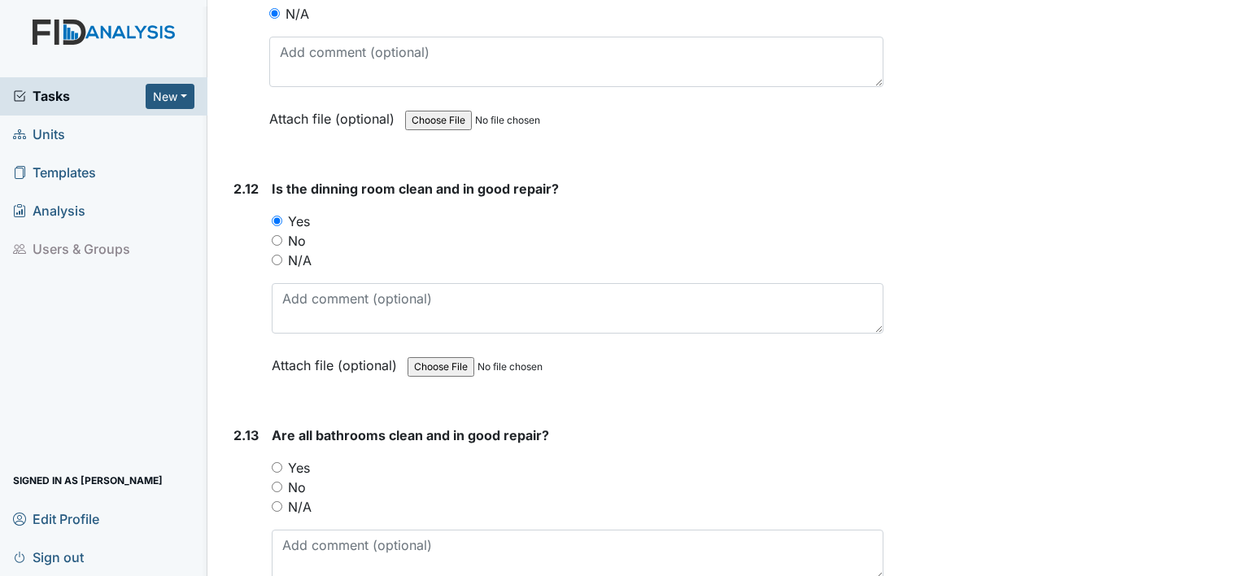
click at [277, 462] on input "Yes" at bounding box center [277, 467] width 11 height 11
radio input "true"
click at [327, 540] on textarea at bounding box center [578, 555] width 612 height 50
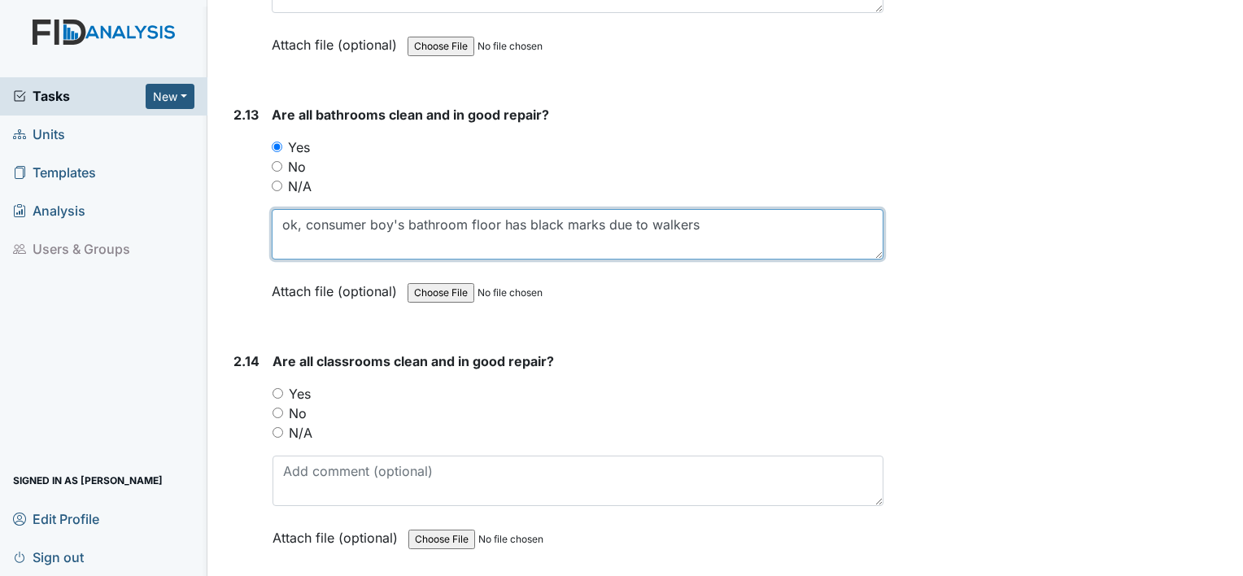
scroll to position [4283, 0]
type textarea "ok, consumer boy's bathroom floor has black marks due to walkers"
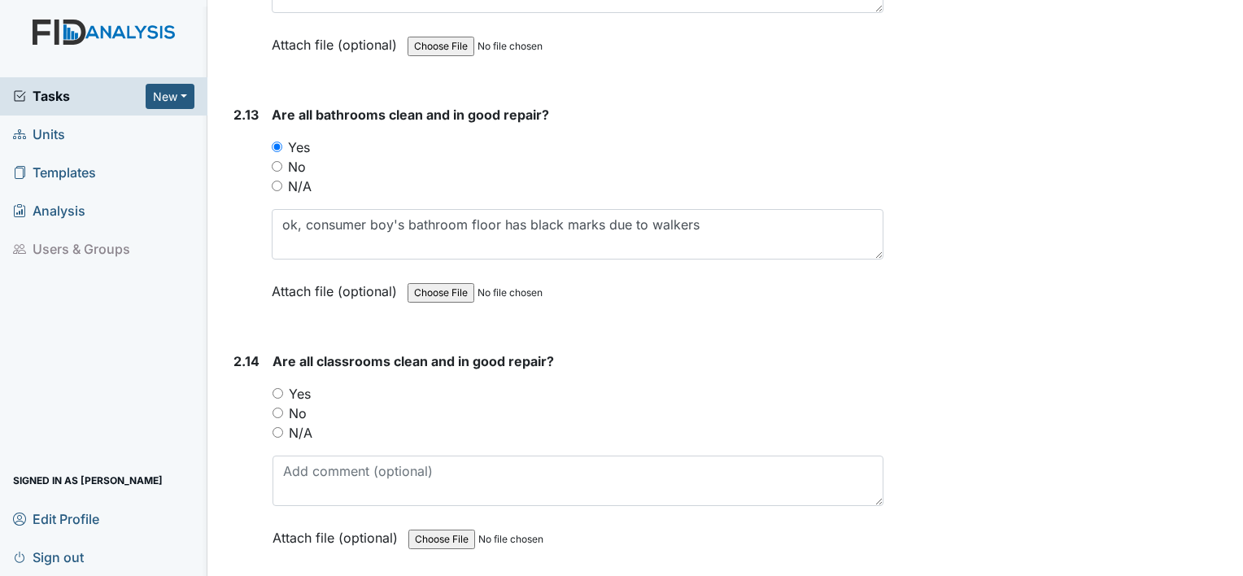
click at [275, 384] on div "Yes" at bounding box center [578, 394] width 611 height 20
click at [280, 388] on input "Yes" at bounding box center [278, 393] width 11 height 11
radio input "true"
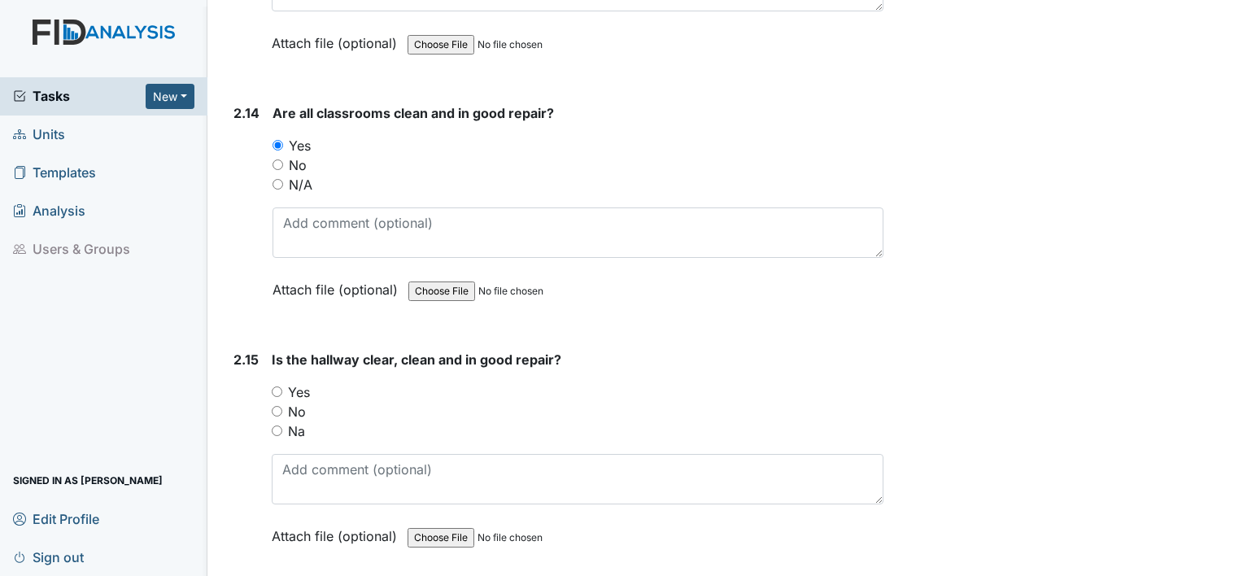
scroll to position [4533, 0]
click at [277, 384] on input "Yes" at bounding box center [277, 389] width 11 height 11
radio input "true"
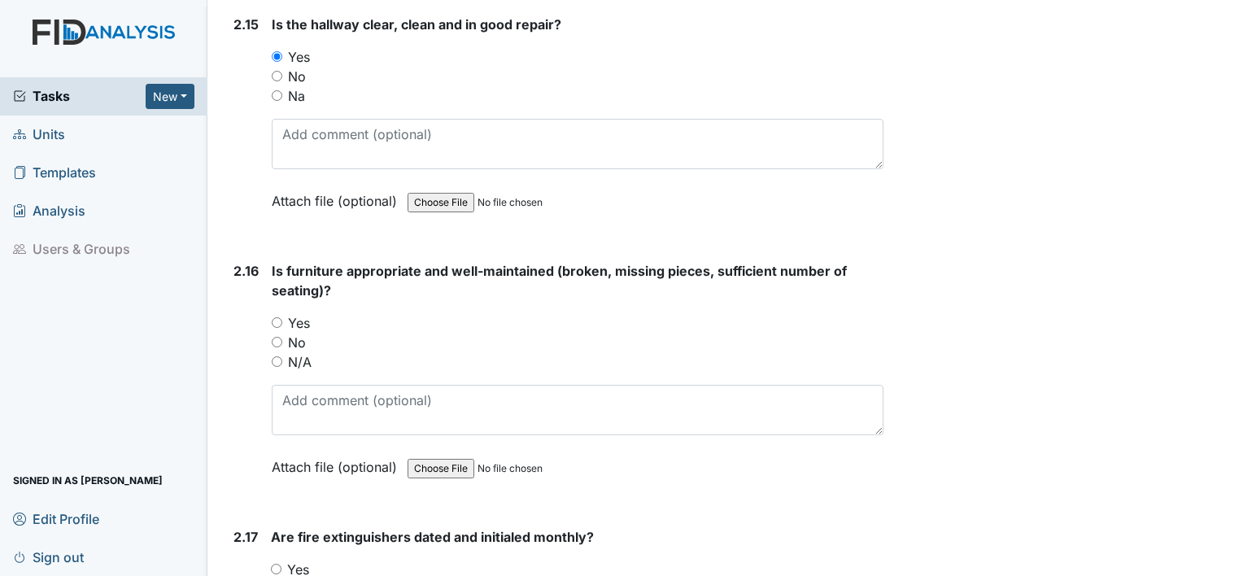
scroll to position [4875, 0]
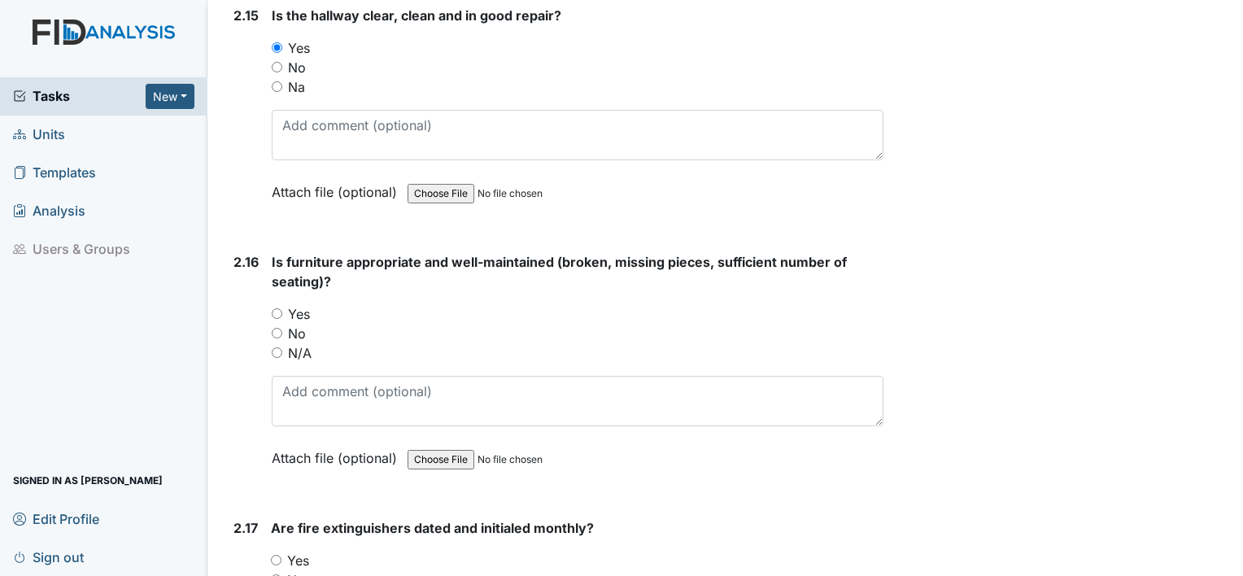
click at [273, 308] on input "Yes" at bounding box center [277, 313] width 11 height 11
radio input "true"
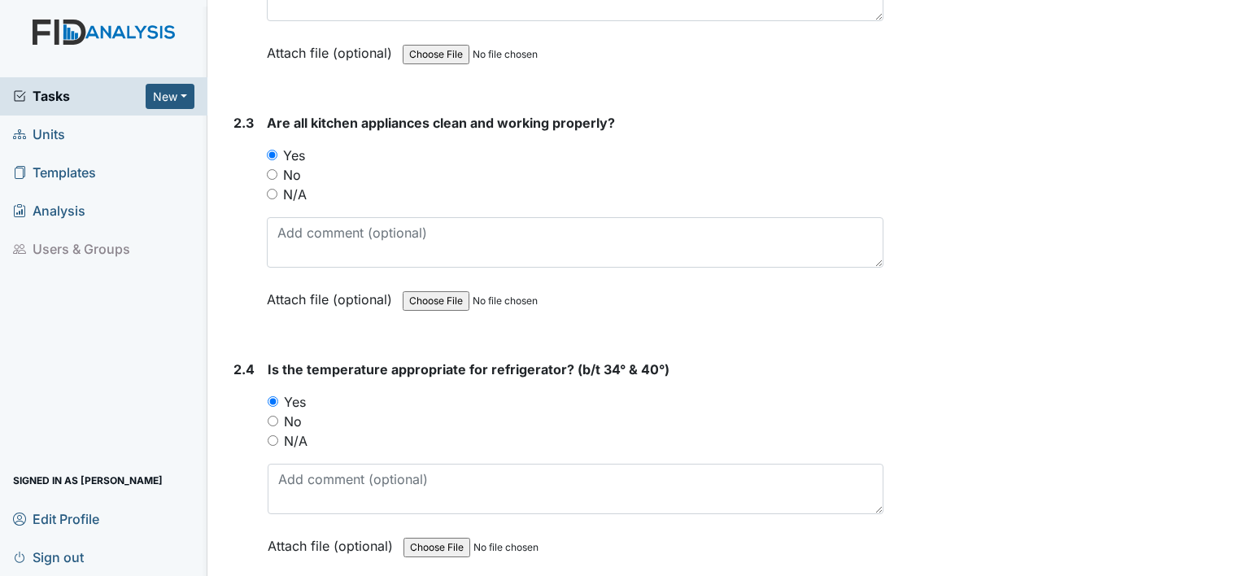
scroll to position [0, 0]
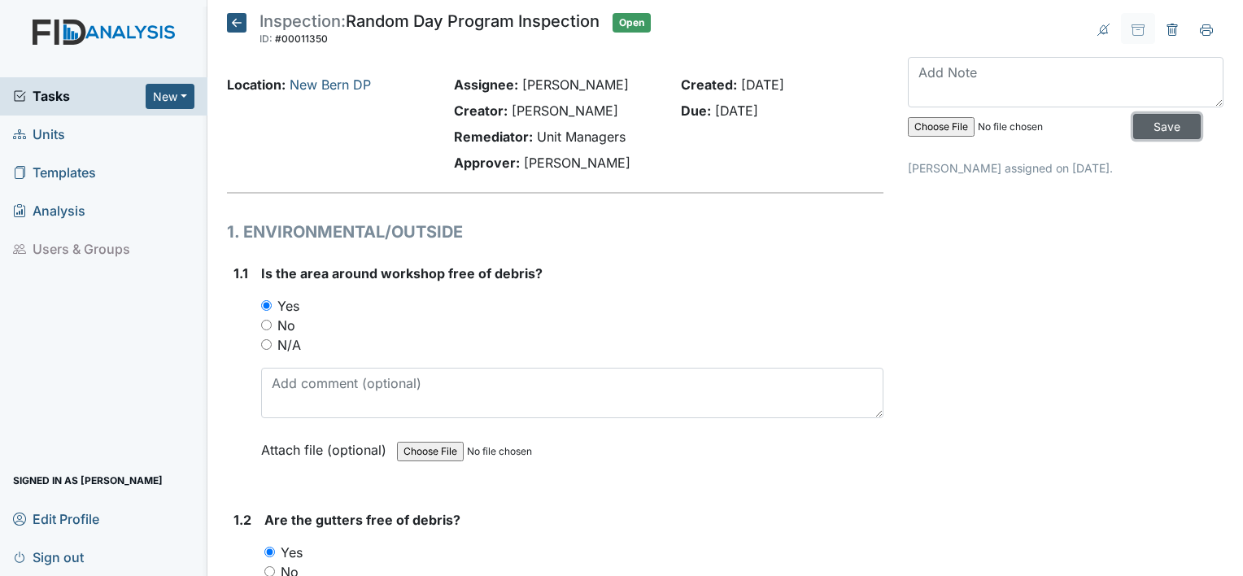
click at [1142, 124] on input "Save" at bounding box center [1167, 126] width 68 height 25
click at [55, 558] on span "Sign out" at bounding box center [48, 556] width 71 height 25
